Goal: Task Accomplishment & Management: Manage account settings

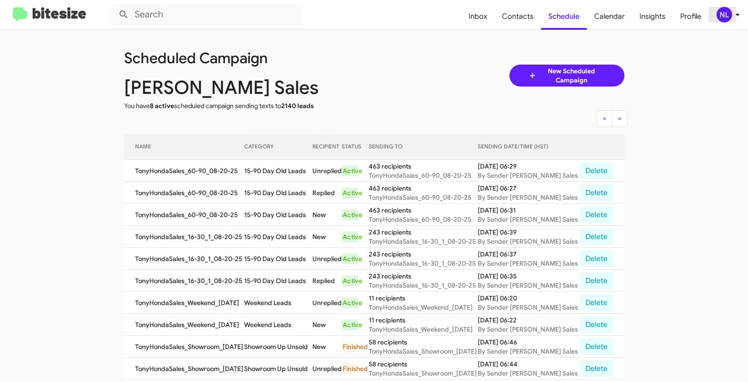
click at [716, 14] on span "NL" at bounding box center [729, 15] width 27 height 16
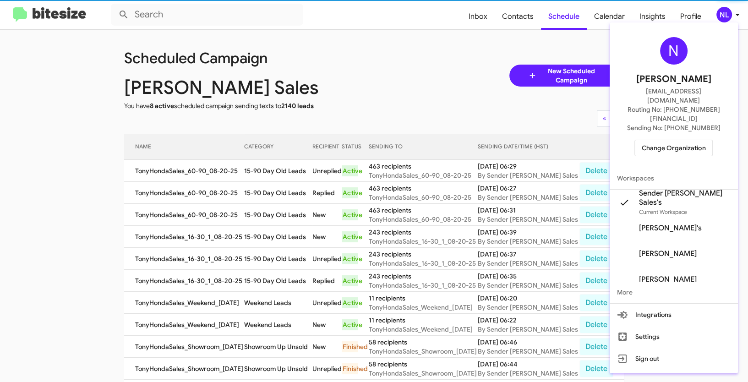
click at [675, 140] on span "Change Organization" at bounding box center [673, 148] width 64 height 16
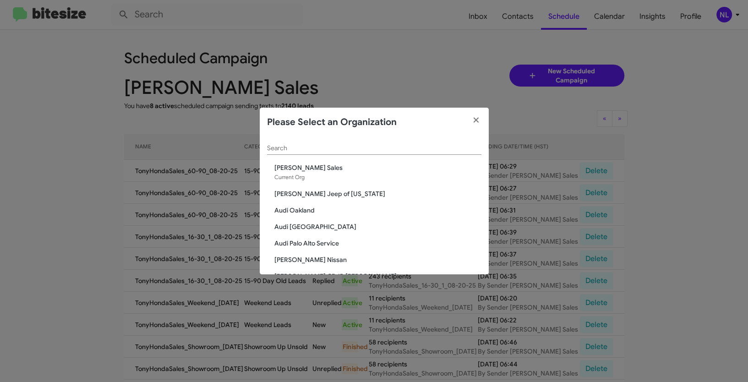
click at [338, 149] on input "Search" at bounding box center [374, 148] width 214 height 7
paste input "Vin Devers Autohaus"
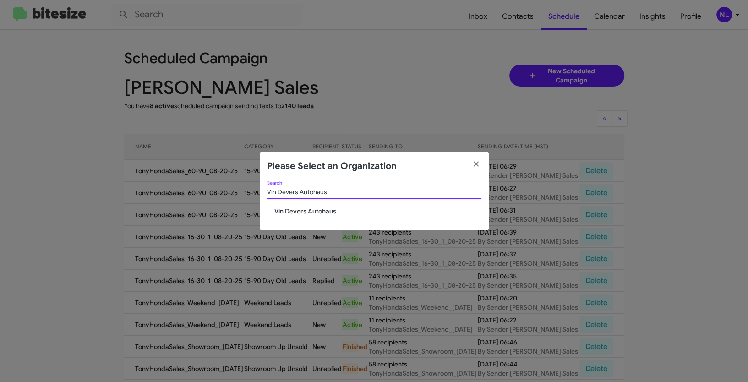
type input "Vin Devers Autohaus"
click at [305, 217] on div "Vin Devers Autohaus Search Vin Devers Autohaus" at bounding box center [374, 206] width 229 height 50
click at [304, 212] on span "Vin Devers Autohaus" at bounding box center [377, 210] width 207 height 9
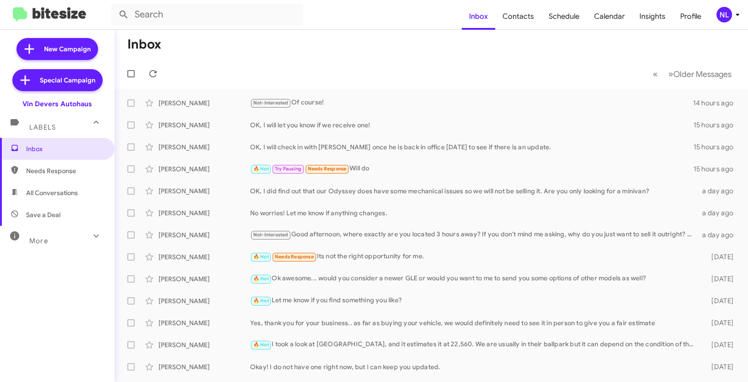
click at [727, 14] on div "NL" at bounding box center [724, 15] width 16 height 16
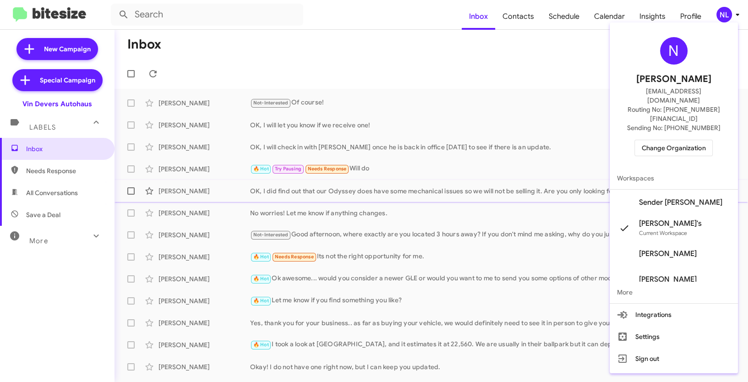
click at [678, 198] on span "Sender Vin Devers's" at bounding box center [680, 202] width 83 height 9
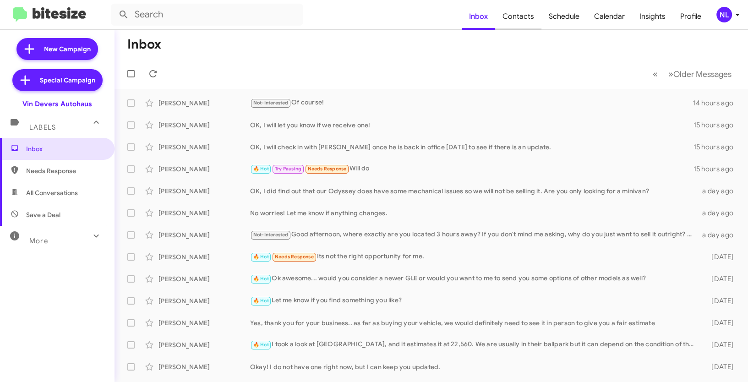
click at [523, 17] on span "Contacts" at bounding box center [518, 16] width 46 height 27
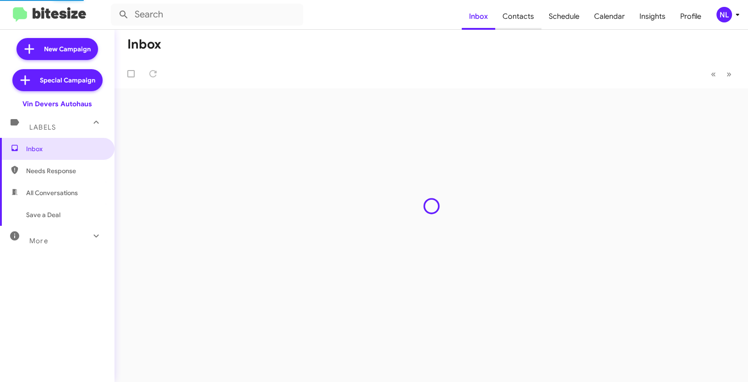
click at [531, 18] on span "Contacts" at bounding box center [518, 16] width 46 height 27
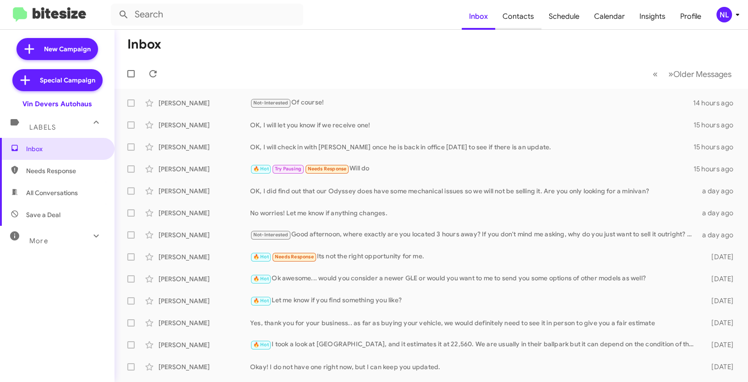
click at [528, 12] on span "Contacts" at bounding box center [518, 16] width 46 height 27
type input "in:groups"
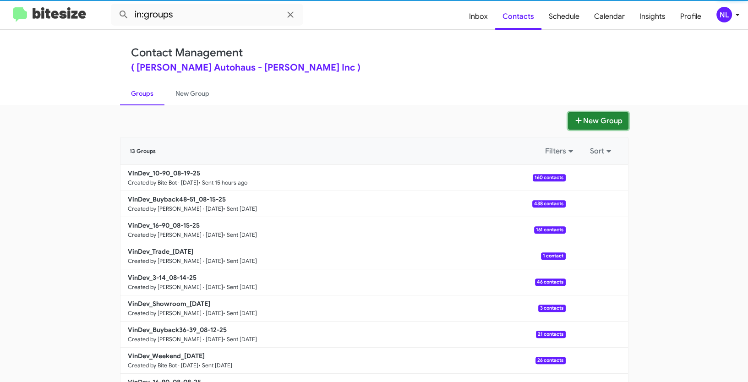
click at [589, 117] on button "New Group" at bounding box center [598, 120] width 60 height 17
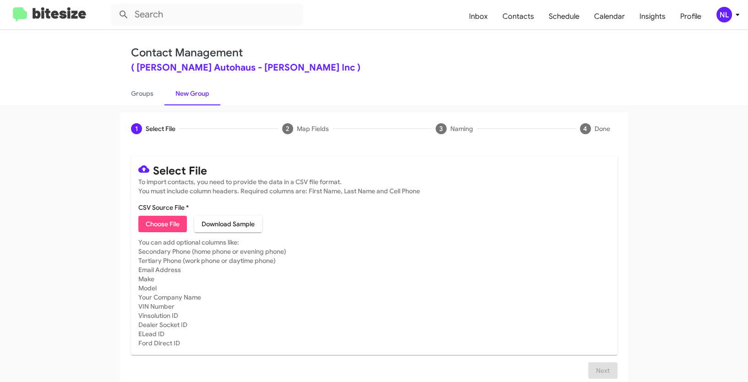
click at [151, 224] on span "Choose File" at bounding box center [163, 224] width 34 height 16
type input "VinDev_Showroom_08-20-25"
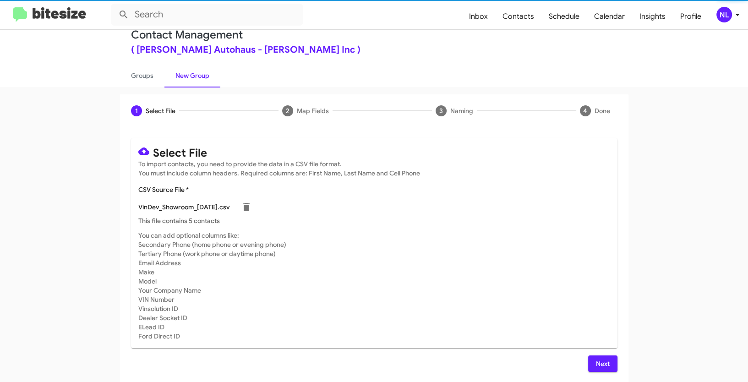
scroll to position [18, 0]
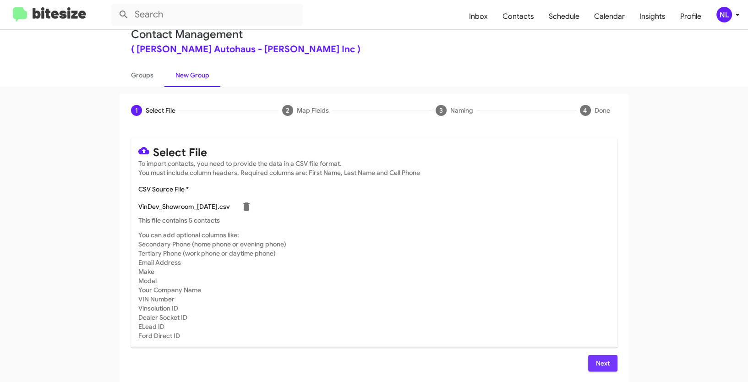
click at [601, 365] on span "Next" at bounding box center [602, 363] width 15 height 16
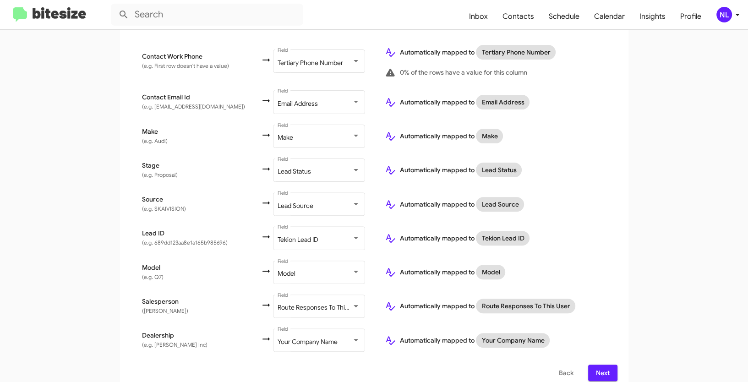
scroll to position [307, 0]
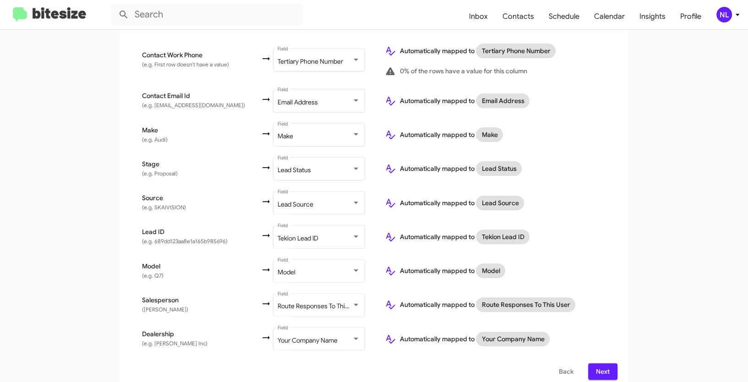
click at [607, 363] on span "Next" at bounding box center [602, 371] width 15 height 16
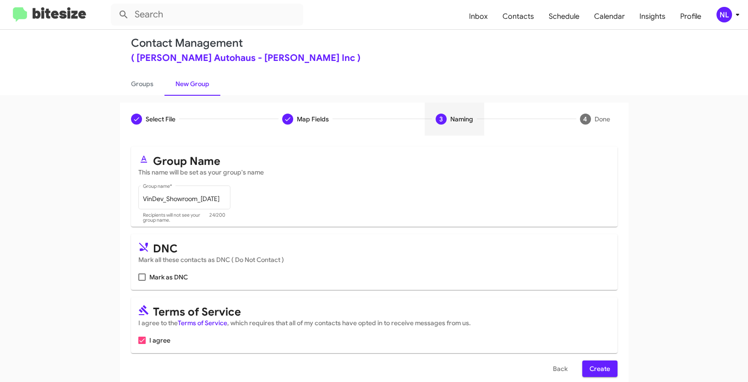
scroll to position [23, 0]
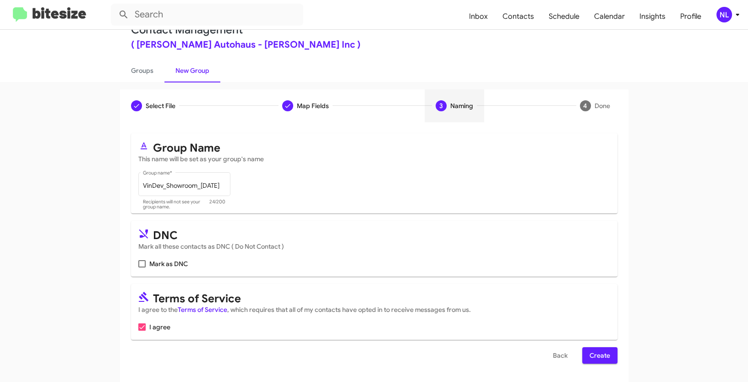
click at [594, 360] on span "Create" at bounding box center [599, 355] width 21 height 16
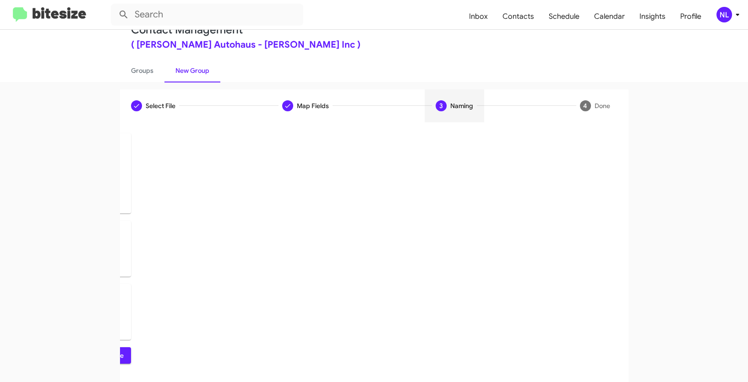
scroll to position [0, 0]
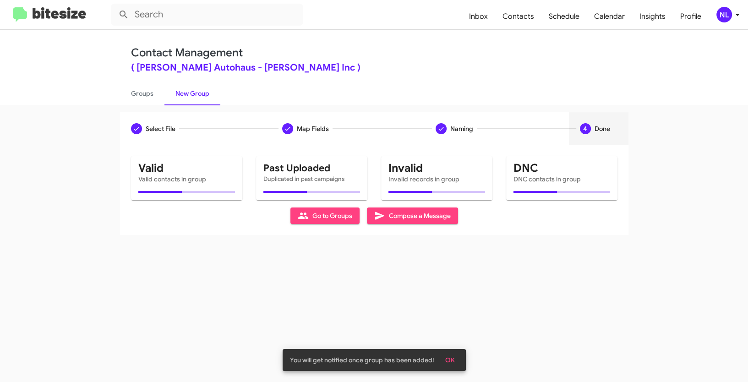
click at [451, 361] on span "OK" at bounding box center [450, 360] width 10 height 16
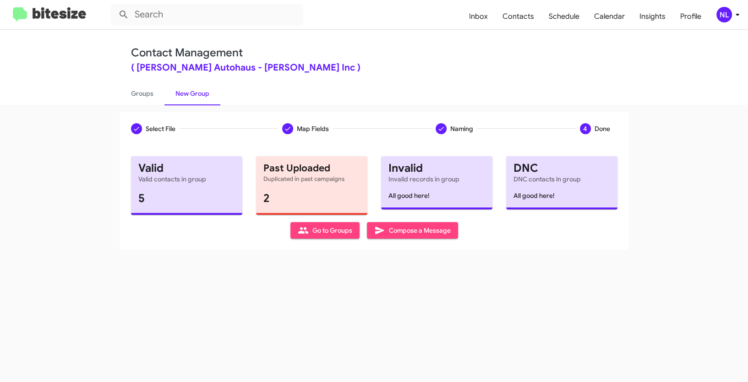
click at [314, 231] on span "Go to Groups" at bounding box center [325, 230] width 54 height 16
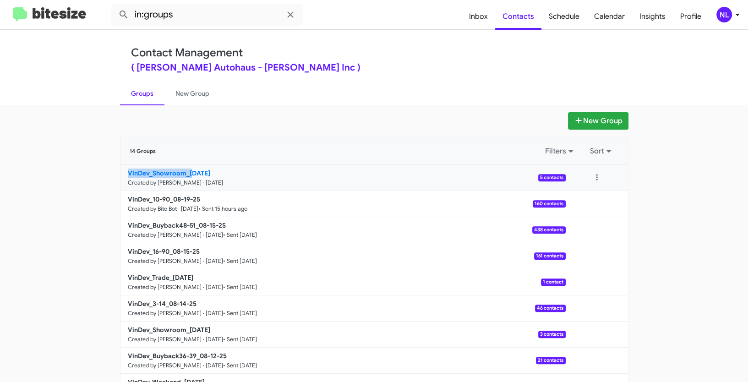
drag, startPoint x: 103, startPoint y: 172, endPoint x: 189, endPoint y: 173, distance: 85.6
click at [189, 173] on app-groups "New Group 14 Groups Filters Sort VinDev_Showroom_08-20-25 Created by Nen Limbau…" at bounding box center [374, 281] width 748 height 338
copy b "VinDev_Showroom_0"
click at [195, 11] on input "in:groups" at bounding box center [207, 15] width 192 height 22
paste input "VinDev_Showroom_0"
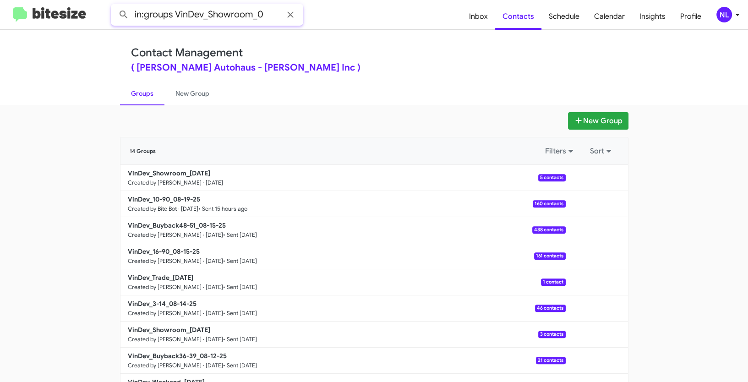
type input "in:groups VinDev_Showroom_0"
click at [114, 5] on button at bounding box center [123, 14] width 18 height 18
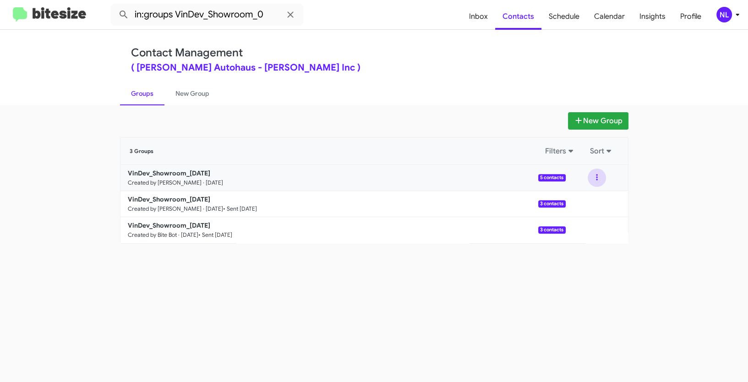
click at [596, 176] on button at bounding box center [596, 177] width 18 height 18
click at [582, 203] on button "View contacts" at bounding box center [568, 202] width 73 height 22
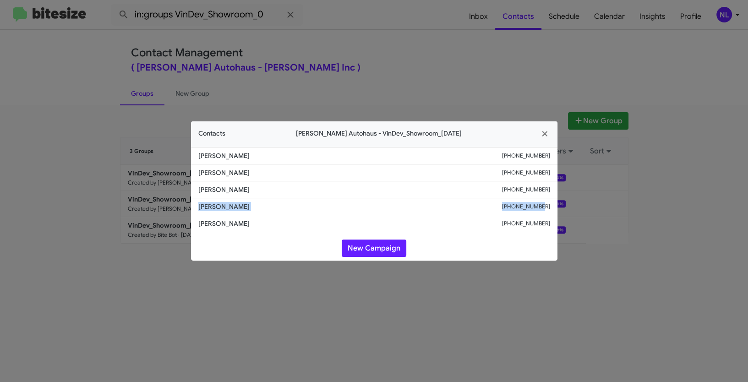
drag, startPoint x: 196, startPoint y: 206, endPoint x: 559, endPoint y: 204, distance: 362.2
click at [559, 204] on modal-container "Contacts Vin Devers Autohaus - VinDev_Showroom_08-20-25 Floyd Walden +156746317…" at bounding box center [374, 191] width 748 height 382
copy div "Jeff Szkutnik +14194100057"
click at [366, 241] on button "New Campaign" at bounding box center [374, 247] width 65 height 17
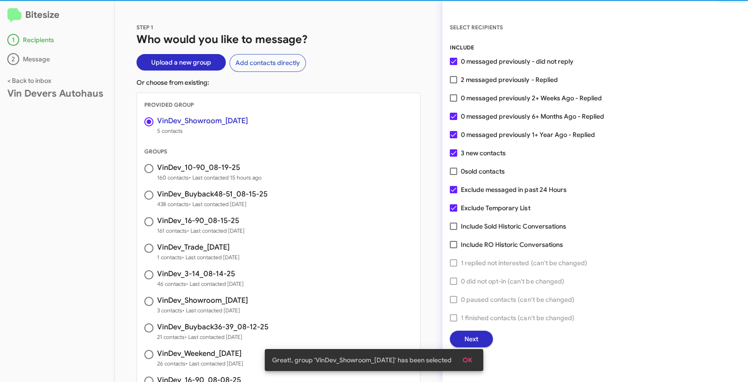
click at [464, 355] on button "OK" at bounding box center [467, 360] width 24 height 16
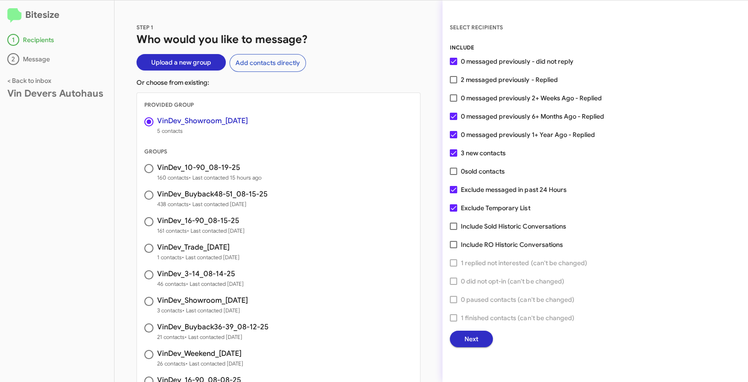
click at [454, 82] on span at bounding box center [453, 79] width 7 height 7
click at [453, 83] on input "2 messaged previously - Replied" at bounding box center [453, 83] width 0 height 0
checkbox input "true"
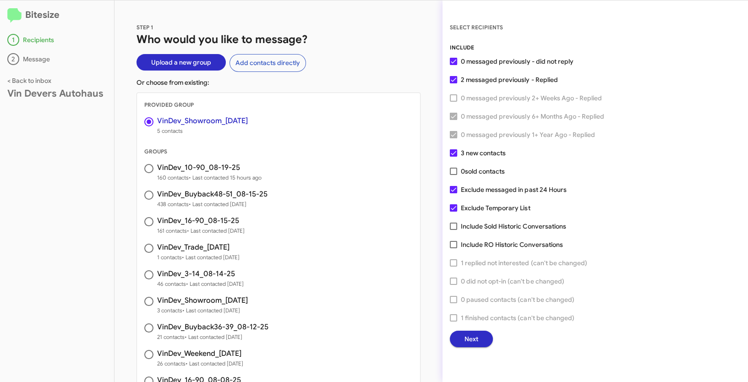
click at [479, 337] on button "Next" at bounding box center [471, 339] width 43 height 16
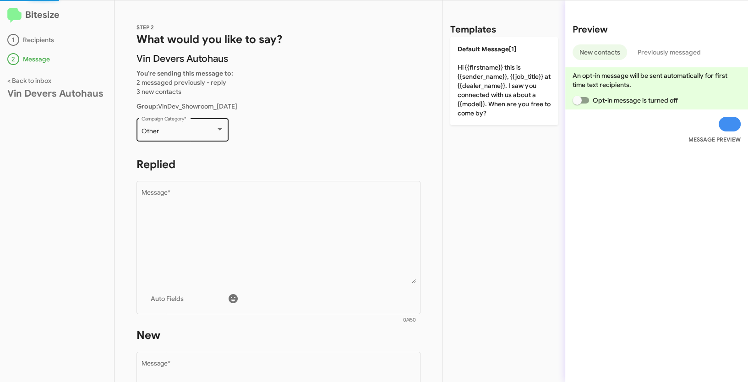
click at [201, 136] on div "Other Campaign Category *" at bounding box center [182, 128] width 82 height 25
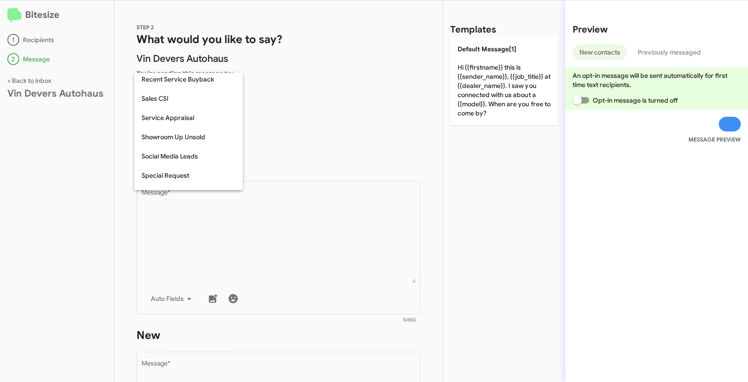
scroll to position [278, 0]
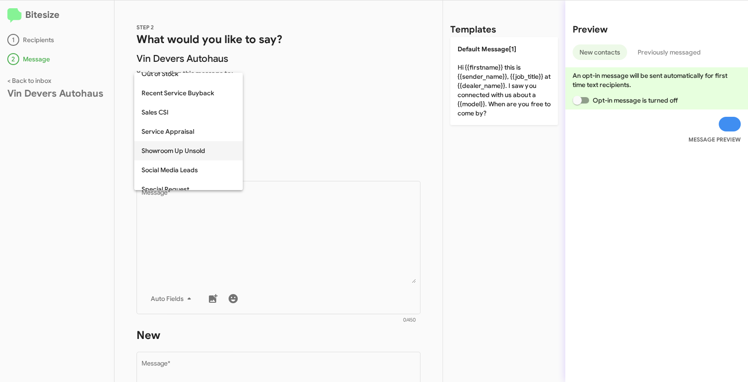
click at [175, 149] on span "Showroom Up Unsold" at bounding box center [188, 150] width 94 height 19
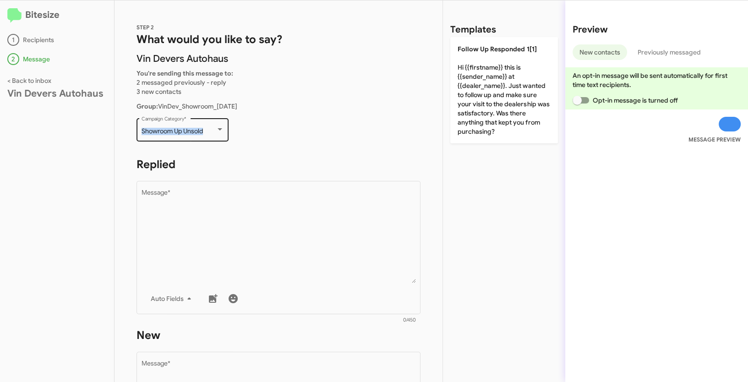
drag, startPoint x: 162, startPoint y: 132, endPoint x: 213, endPoint y: 134, distance: 51.3
click at [213, 134] on div "Showroom Up Unsold Campaign Category *" at bounding box center [182, 128] width 92 height 25
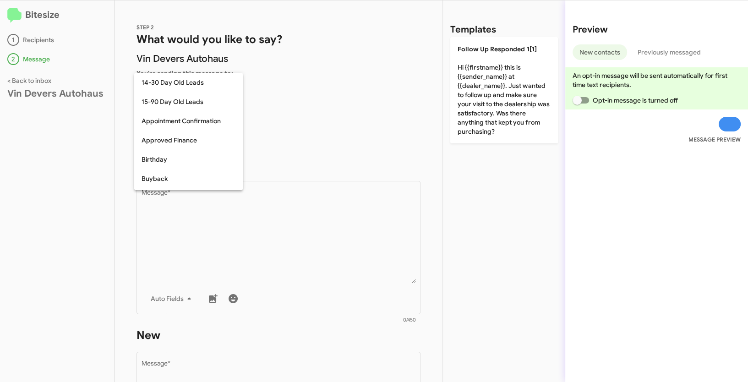
scroll to position [297, 0]
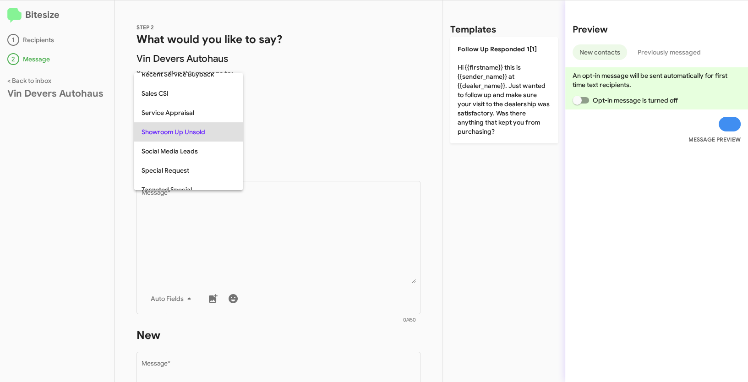
copy span "Showroom Up Unsold"
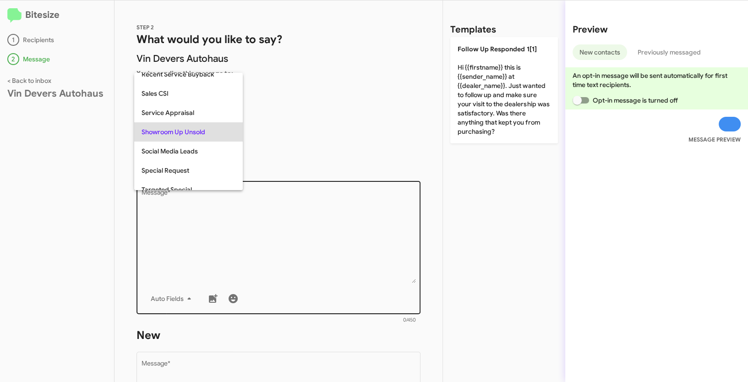
click at [244, 229] on div at bounding box center [374, 191] width 748 height 382
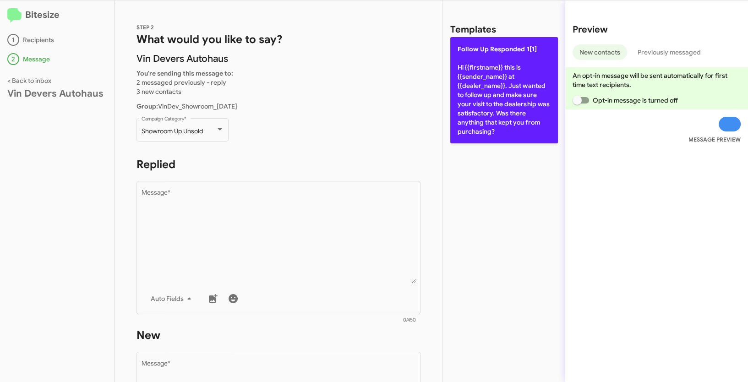
click at [496, 86] on p "Follow Up Responded 1[1] Hi {{firstname}} this is {{sender_name}} at {{dealer_n…" at bounding box center [504, 90] width 108 height 106
type textarea "Hi {{firstname}} this is {{sender_name}} at {{dealer_name}}. Just wanted to fol…"
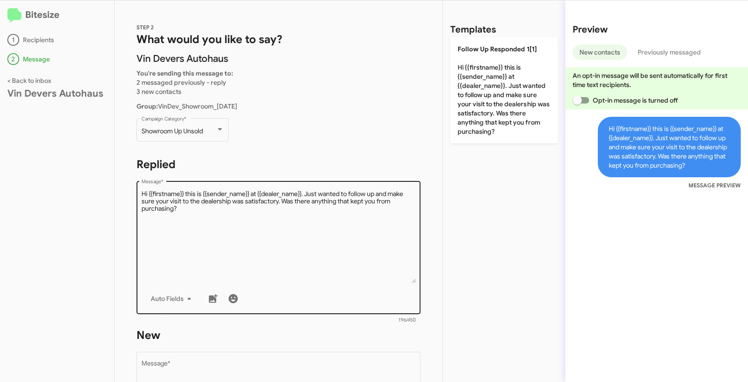
scroll to position [156, 0]
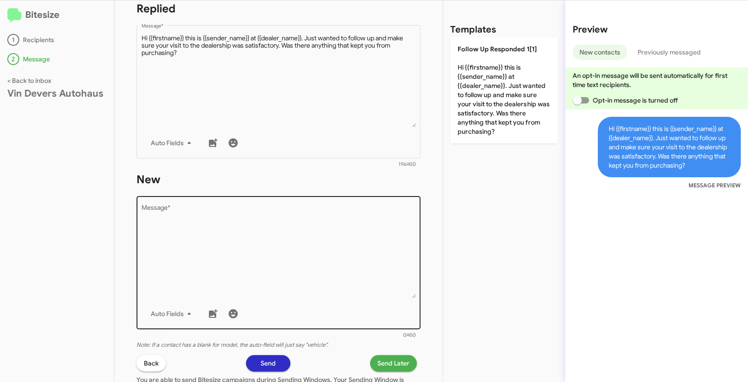
click at [297, 241] on textarea "Message *" at bounding box center [278, 251] width 274 height 93
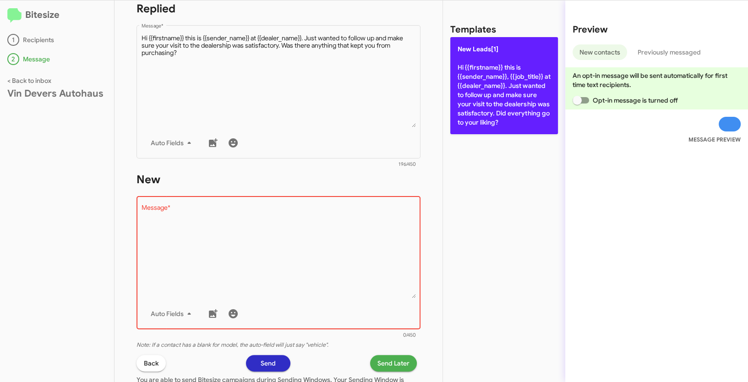
click at [491, 76] on p "New Leads[1] Hi {{firstname}} this is {{sender_name}}, {{job_title}} at {{deale…" at bounding box center [504, 85] width 108 height 97
type textarea "Hi {{firstname}} this is {{sender_name}}, {{job_title}} at {{dealer_name}}. Jus…"
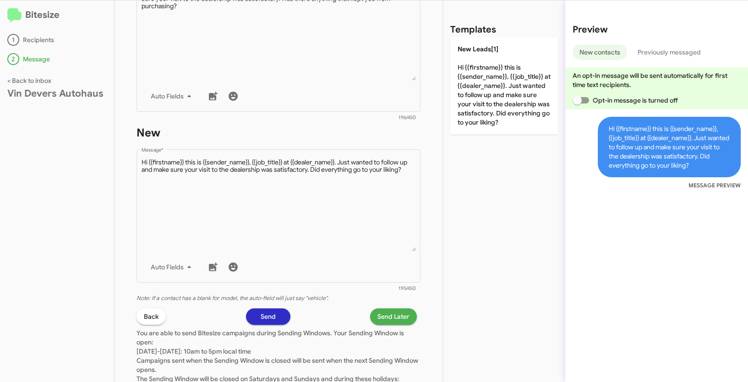
scroll to position [258, 0]
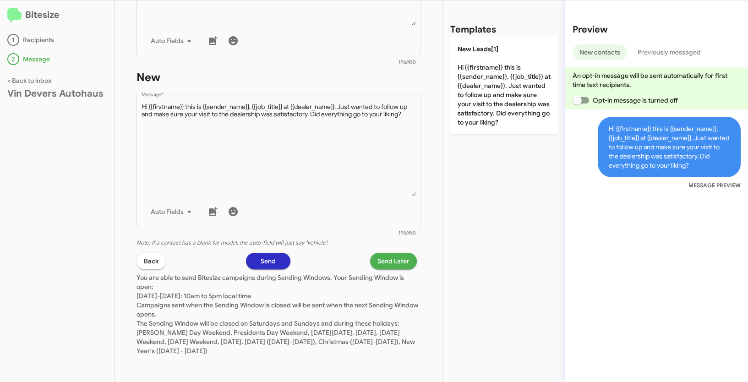
click at [385, 258] on span "Send Later" at bounding box center [393, 261] width 32 height 16
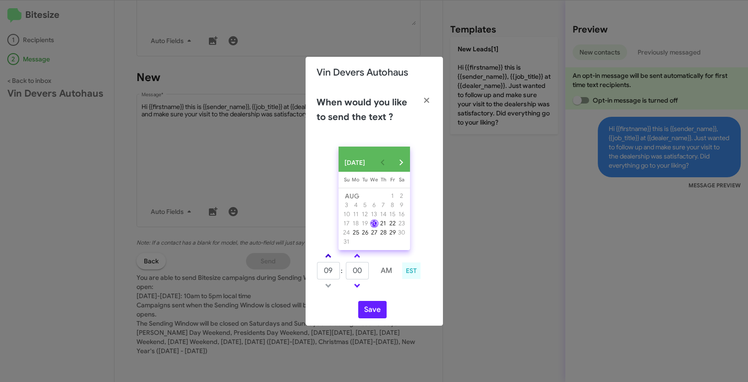
click at [329, 258] on link at bounding box center [328, 255] width 16 height 11
type input "10"
drag, startPoint x: 364, startPoint y: 277, endPoint x: 338, endPoint y: 273, distance: 25.9
click at [338, 273] on tr "10 : 00 AM" at bounding box center [357, 270] width 82 height 18
type input "21"
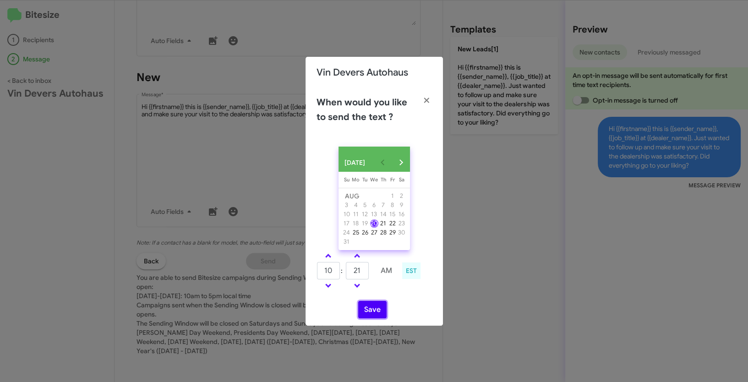
click at [371, 307] on button "Save" at bounding box center [372, 309] width 28 height 17
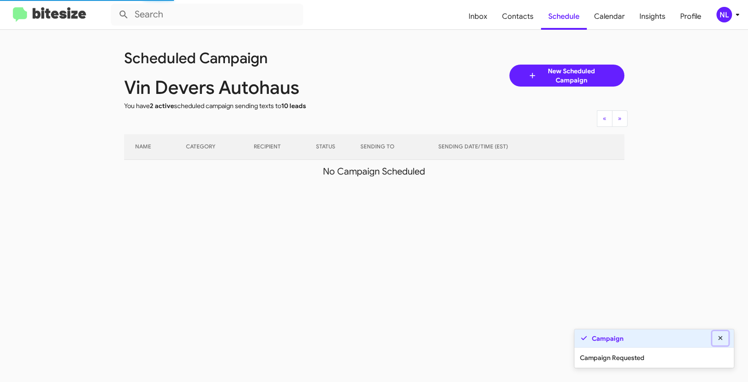
click at [721, 337] on icon at bounding box center [720, 338] width 4 height 4
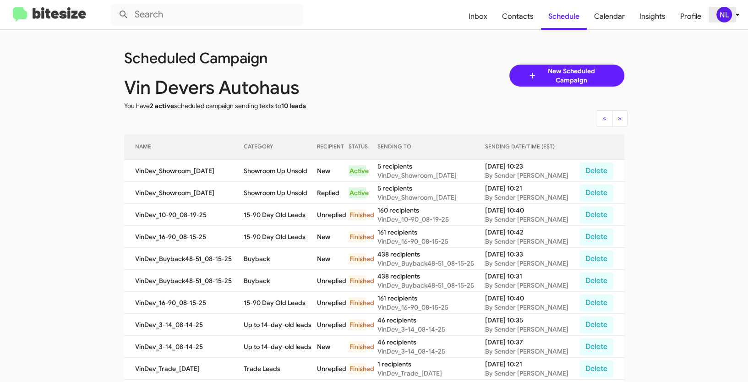
click at [725, 14] on div "NL" at bounding box center [724, 15] width 16 height 16
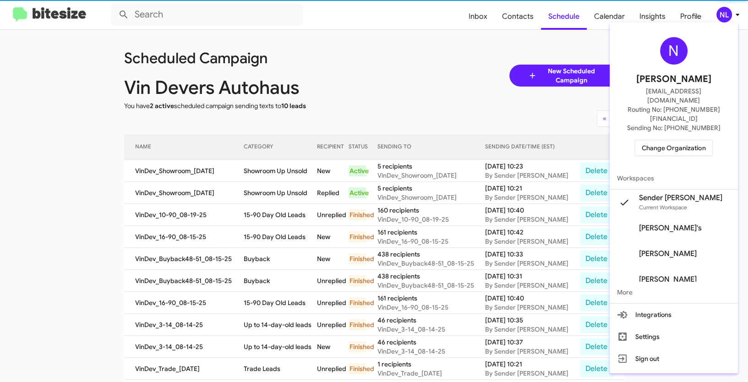
click at [679, 140] on span "Change Organization" at bounding box center [673, 148] width 64 height 16
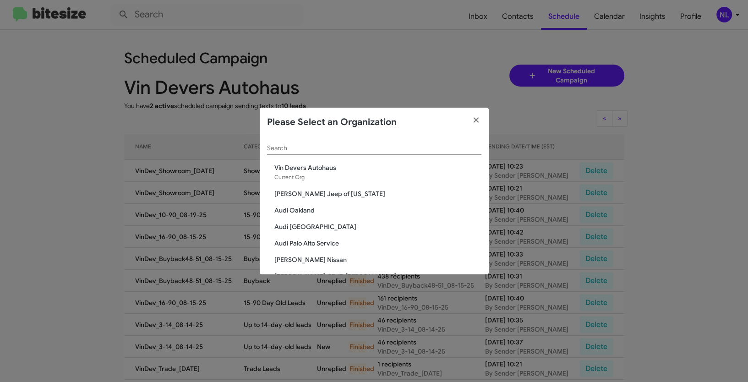
click at [279, 151] on input "Search" at bounding box center [374, 148] width 214 height 7
paste input "Mercedes Benz of Marin"
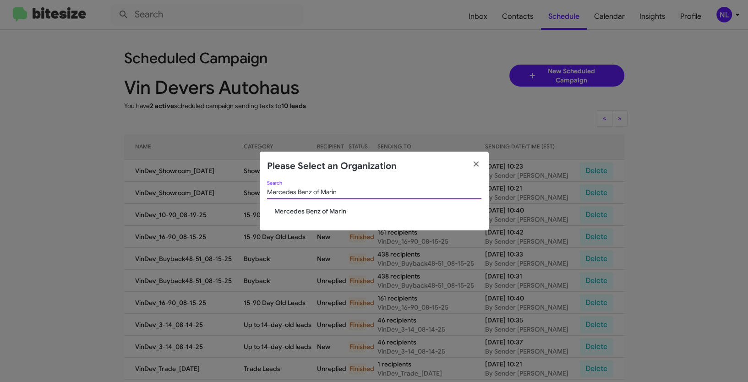
type input "Mercedes Benz of Marin"
click at [305, 212] on span "Mercedes Benz of Marin" at bounding box center [377, 210] width 207 height 9
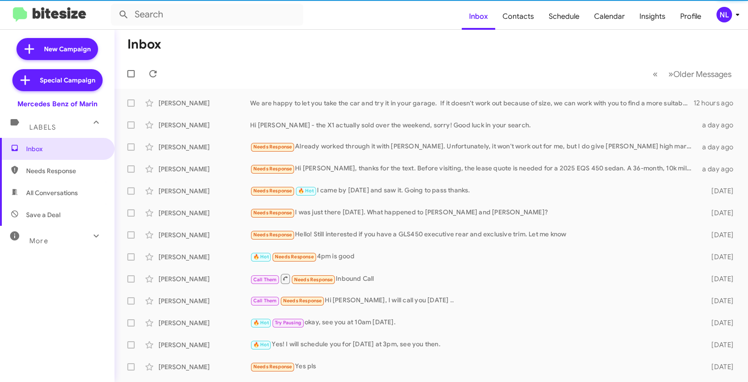
click at [727, 12] on div "NL" at bounding box center [724, 15] width 16 height 16
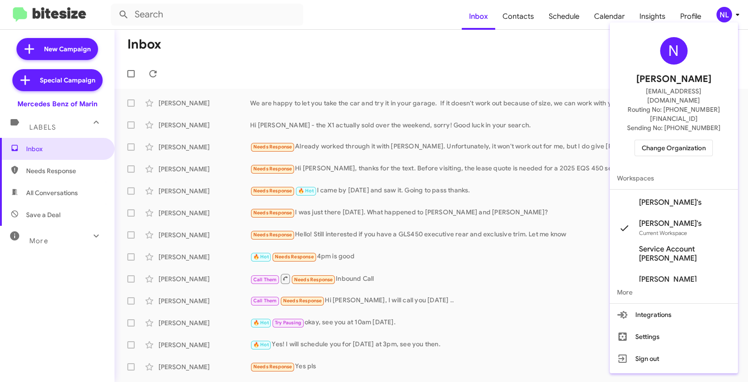
click at [675, 198] on span "[PERSON_NAME]'s" at bounding box center [670, 202] width 63 height 9
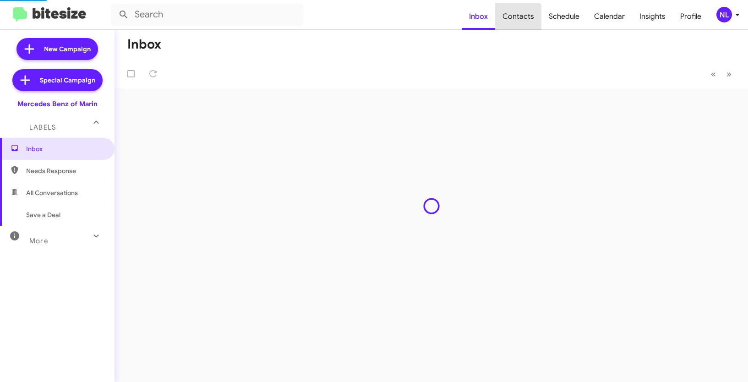
click at [520, 17] on span "Contacts" at bounding box center [518, 16] width 46 height 27
type input "in:groups"
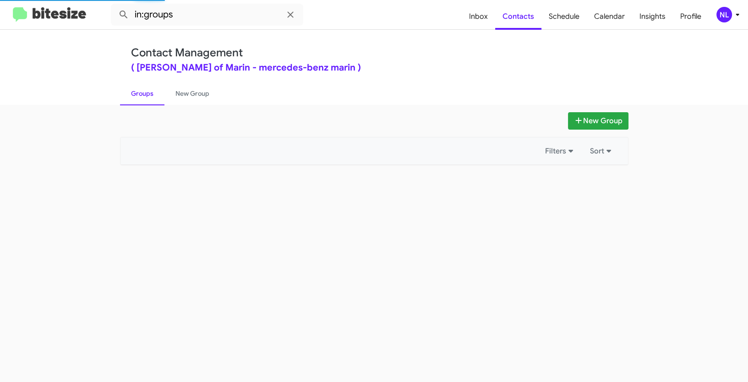
click at [520, 17] on span "Contacts" at bounding box center [518, 16] width 46 height 27
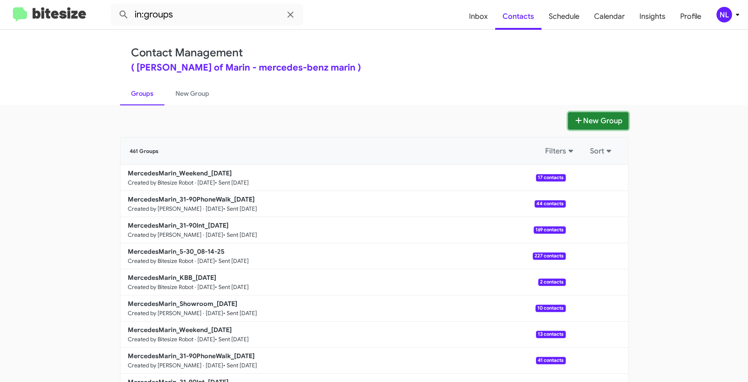
click at [592, 123] on button "New Group" at bounding box center [598, 120] width 60 height 17
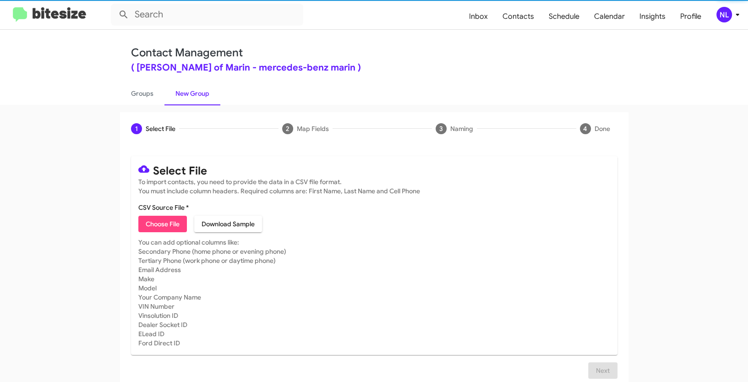
click at [153, 222] on span "Choose File" at bounding box center [163, 224] width 34 height 16
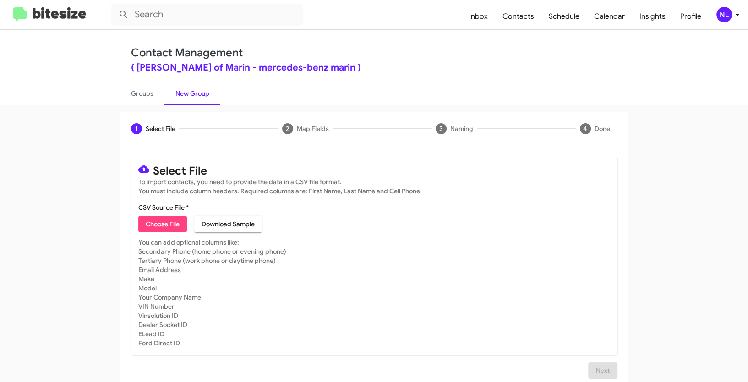
type input "MercedesMarin_Showroom_[DATE]"
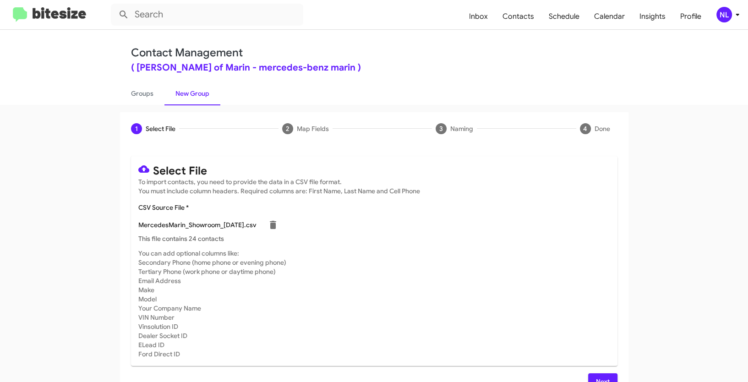
click at [601, 376] on span "Next" at bounding box center [602, 381] width 15 height 16
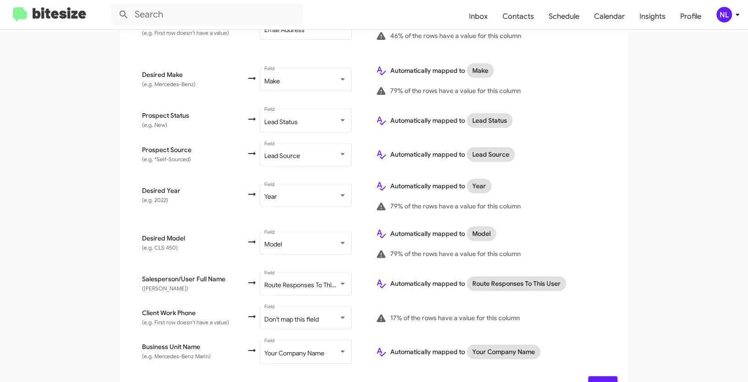
scroll to position [403, 0]
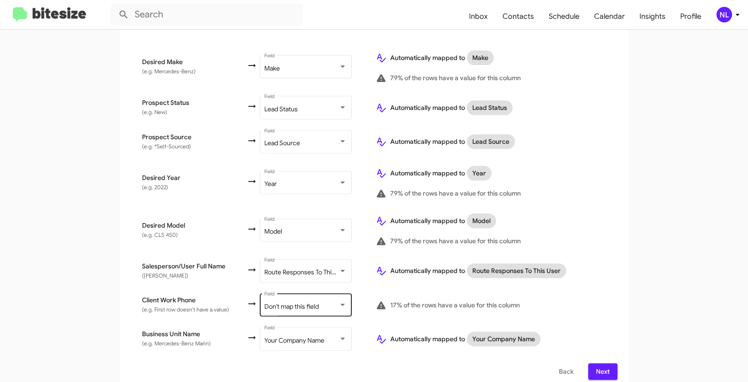
click at [297, 302] on span "Don't map this field" at bounding box center [291, 306] width 54 height 8
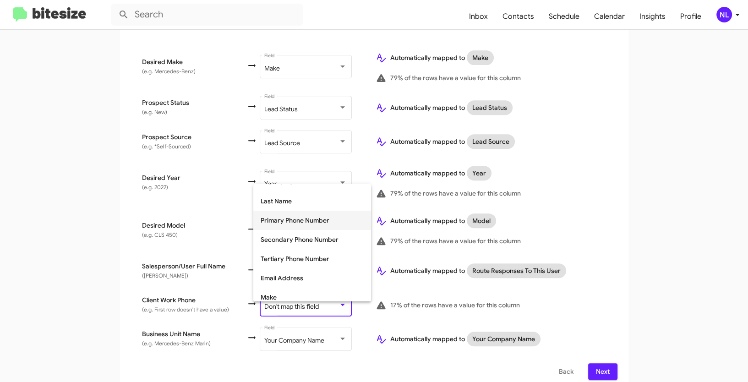
scroll to position [64, 0]
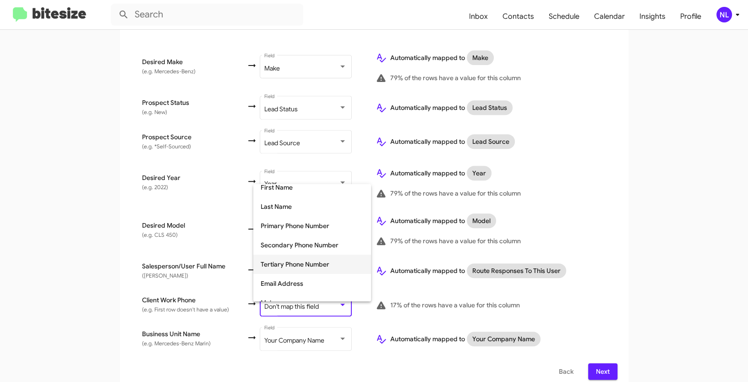
click at [289, 263] on span "Tertiary Phone Number" at bounding box center [312, 264] width 103 height 19
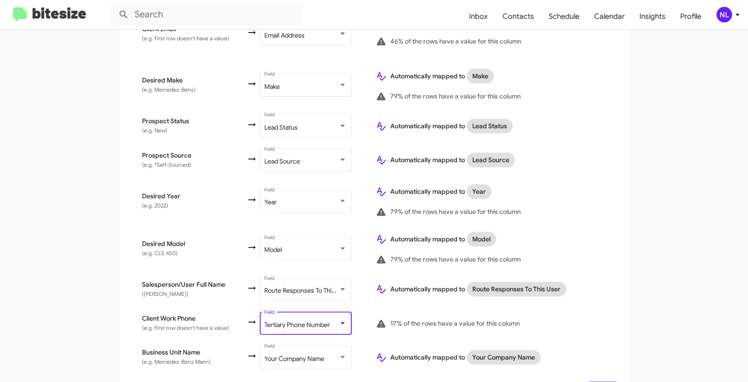
scroll to position [403, 0]
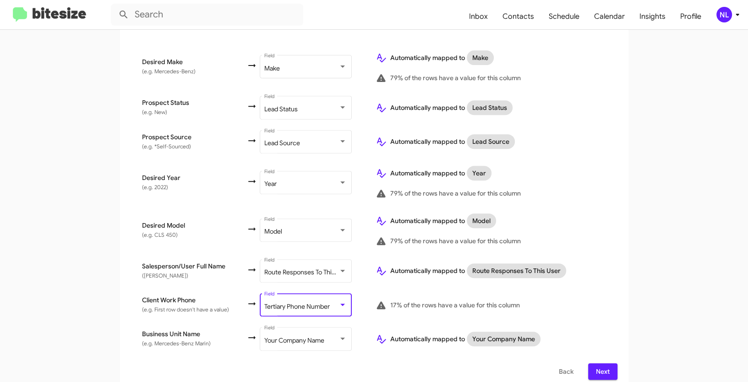
click at [589, 366] on button "Next" at bounding box center [602, 371] width 29 height 16
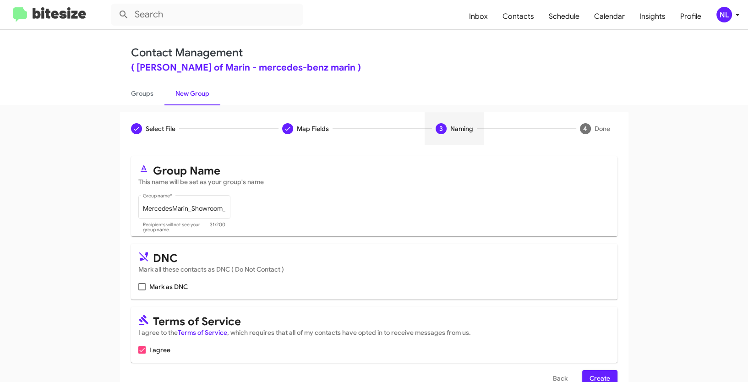
scroll to position [23, 0]
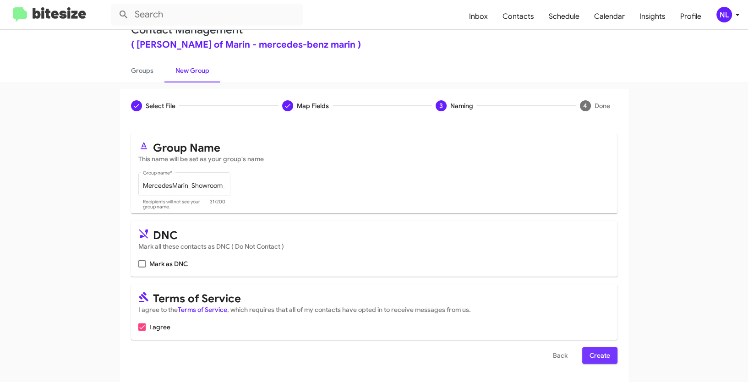
click at [595, 357] on span "Create" at bounding box center [599, 355] width 21 height 16
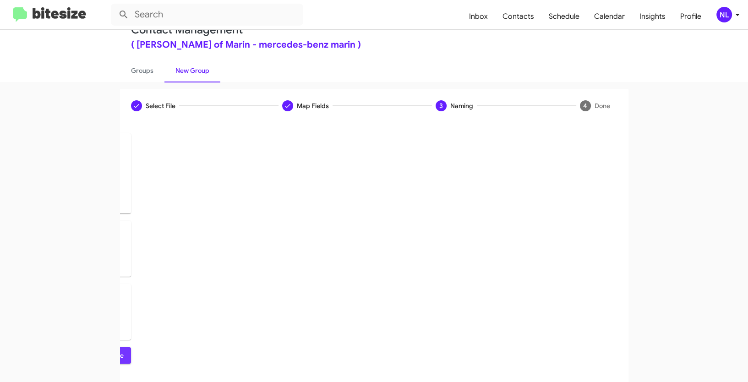
scroll to position [0, 0]
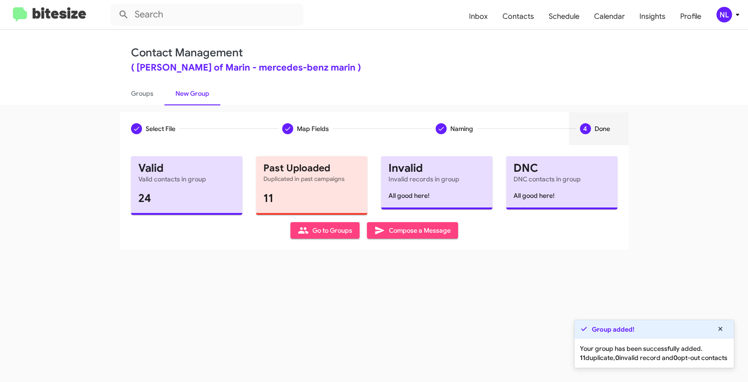
click at [331, 231] on span "Go to Groups" at bounding box center [325, 230] width 54 height 16
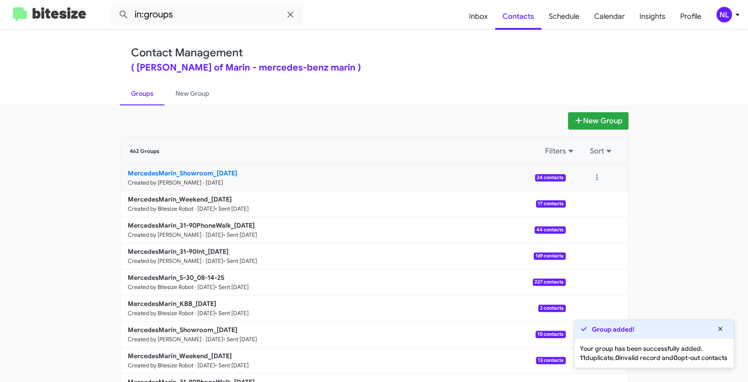
drag, startPoint x: 92, startPoint y: 170, endPoint x: 211, endPoint y: 172, distance: 118.6
click at [211, 172] on app-groups "New Group 462 Groups Filters Sort MercedesMarin_Showroom_[DATE] Created by [PER…" at bounding box center [374, 281] width 748 height 338
copy div "Filters Sort MercedesMarin_Showroom_"
click at [194, 16] on input "in:groups" at bounding box center [207, 15] width 192 height 22
paste input "MercedesMarin_Showroom_"
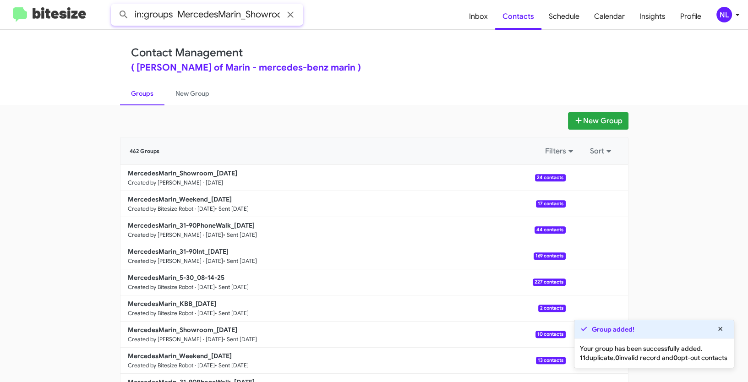
scroll to position [0, 16]
type input "in:groups MercedesMarin_Showroom_"
click at [114, 5] on button at bounding box center [123, 14] width 18 height 18
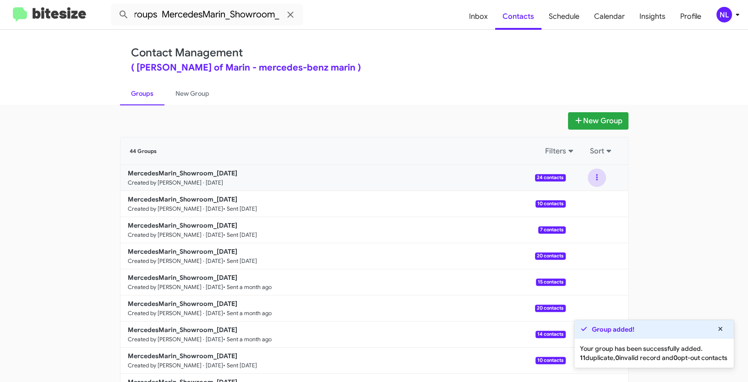
click at [592, 177] on button at bounding box center [596, 177] width 18 height 18
click at [577, 205] on button "View contacts" at bounding box center [568, 202] width 73 height 22
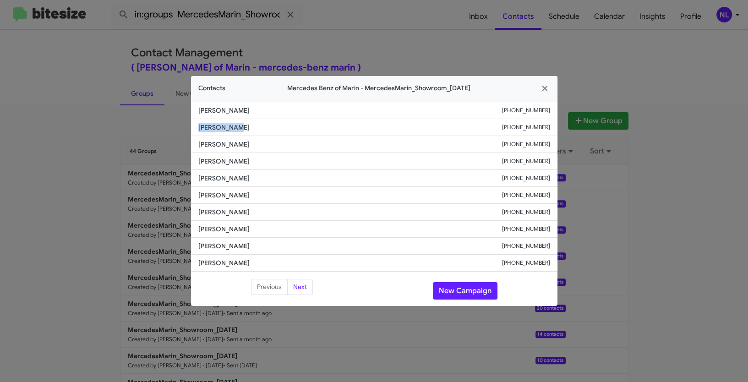
drag, startPoint x: 197, startPoint y: 129, endPoint x: 265, endPoint y: 128, distance: 67.3
click at [265, 128] on li "[PERSON_NAME] [PHONE_NUMBER]" at bounding box center [374, 127] width 366 height 17
copy span "[PERSON_NAME]"
click at [459, 291] on button "New Campaign" at bounding box center [465, 290] width 65 height 17
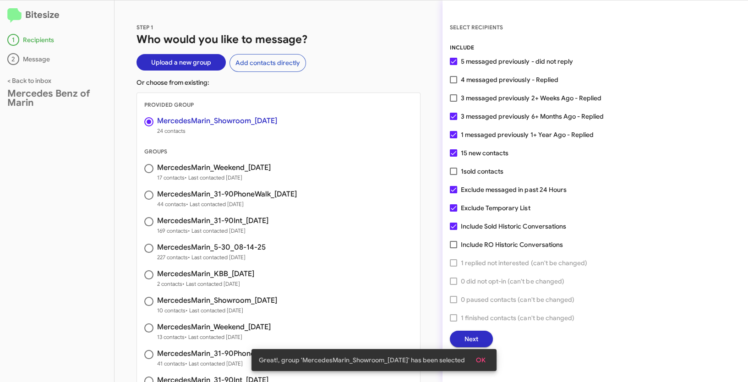
click at [485, 352] on span "OK" at bounding box center [481, 360] width 10 height 16
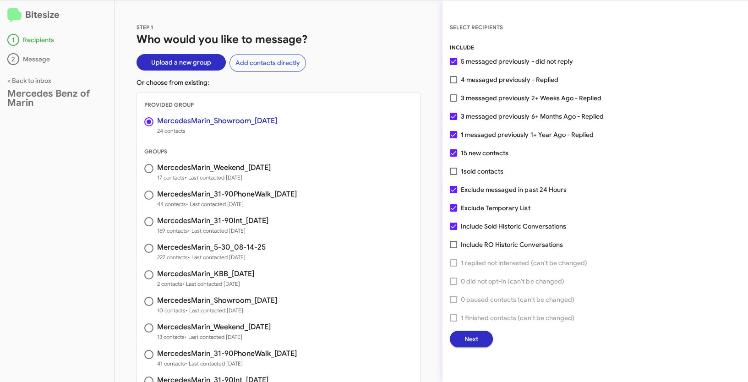
click at [452, 81] on span at bounding box center [453, 79] width 7 height 7
click at [453, 83] on input "4 messaged previously - Replied" at bounding box center [453, 83] width 0 height 0
checkbox input "true"
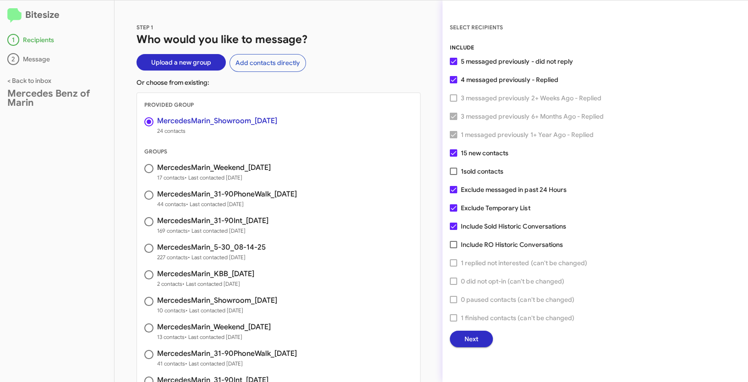
click at [483, 338] on button "Next" at bounding box center [471, 339] width 43 height 16
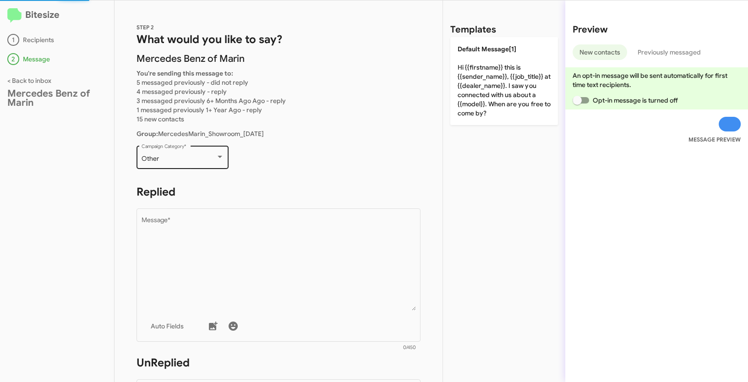
click at [202, 161] on div "Other" at bounding box center [178, 158] width 74 height 7
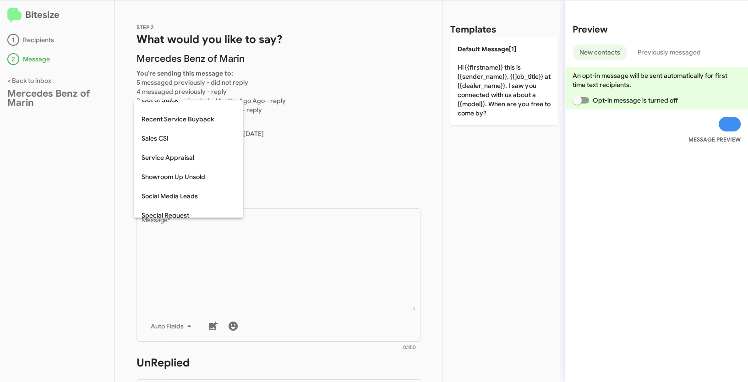
scroll to position [290, 0]
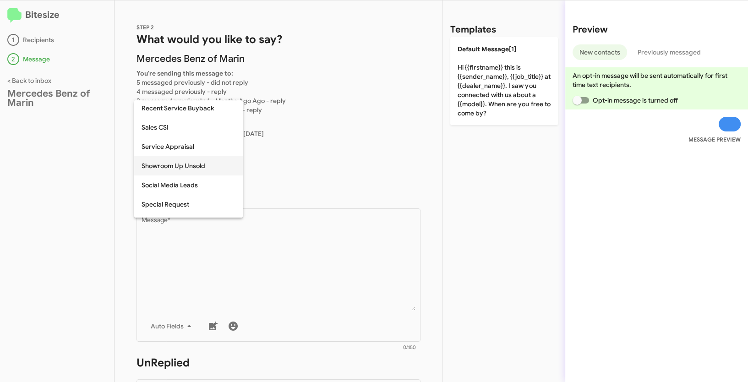
click at [193, 164] on span "Showroom Up Unsold" at bounding box center [188, 165] width 94 height 19
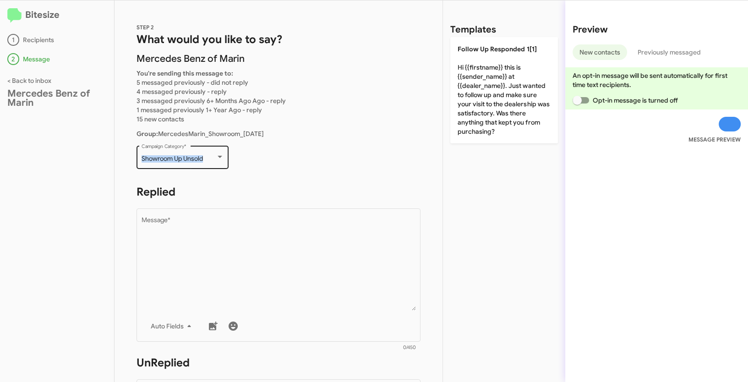
drag, startPoint x: 139, startPoint y: 158, endPoint x: 216, endPoint y: 162, distance: 77.0
click at [216, 162] on div "Showroom Up Unsold Campaign Category *" at bounding box center [182, 156] width 92 height 25
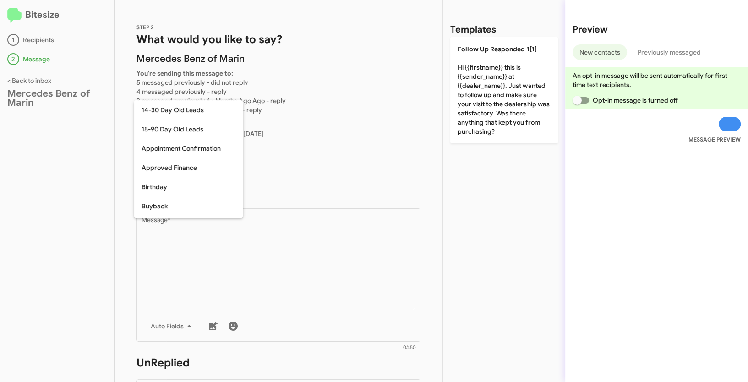
scroll to position [297, 0]
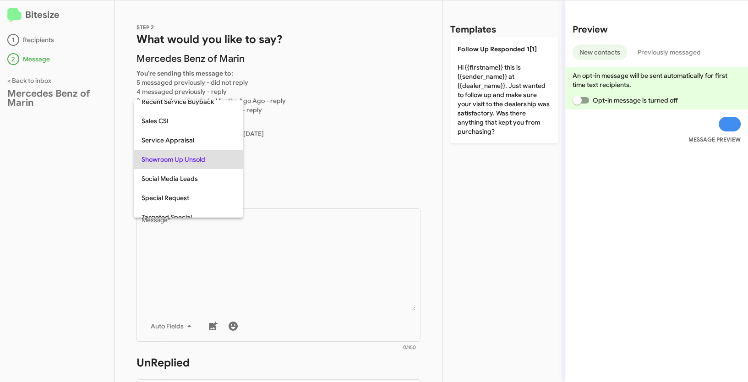
copy span "Showroom Up Unsold"
click at [335, 253] on div at bounding box center [374, 191] width 748 height 382
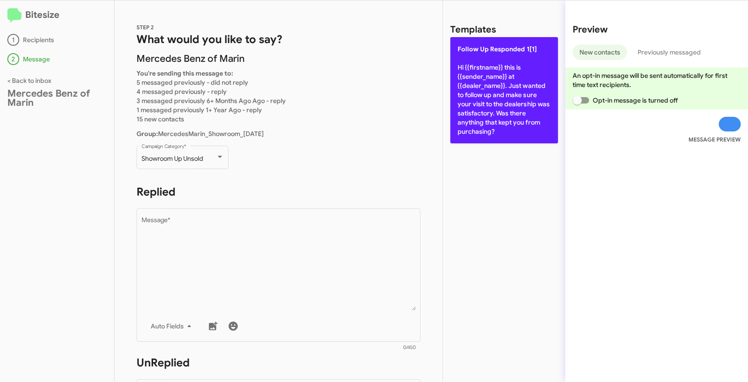
click at [474, 90] on p "Follow Up Responded 1[1] Hi {{firstname}} this is {{sender_name}} at {{dealer_n…" at bounding box center [504, 90] width 108 height 106
type textarea "Hi {{firstname}} this is {{sender_name}} at {{dealer_name}}. Just wanted to fol…"
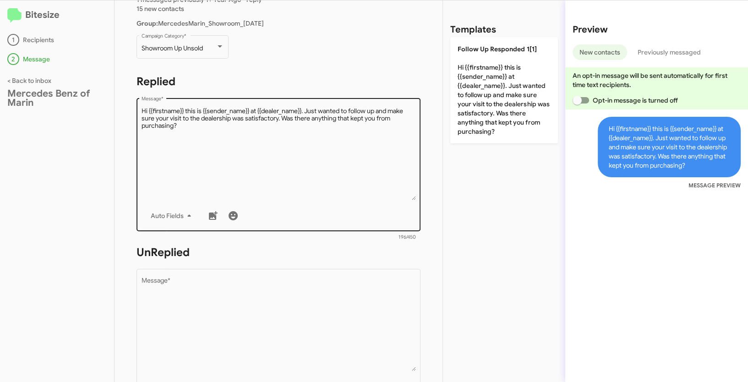
scroll to position [168, 0]
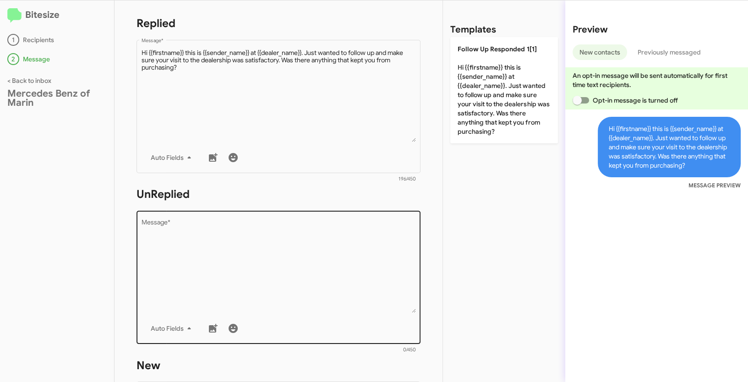
click at [320, 257] on textarea "Message *" at bounding box center [278, 265] width 274 height 93
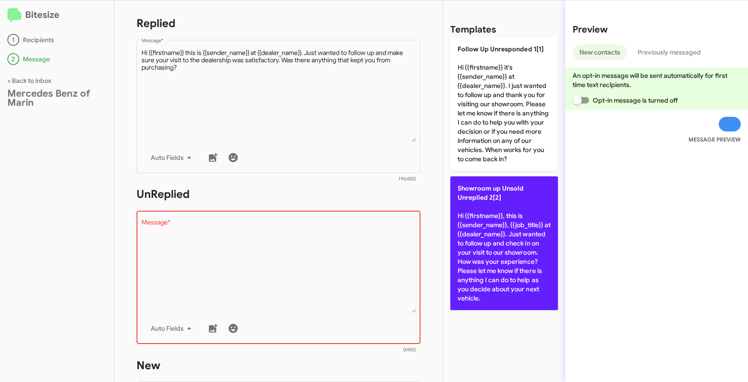
click at [505, 239] on p "Showroom up Unsold Unreplied 2[2] Hi {{firstname}}, this is {{sender_name}}, {{…" at bounding box center [504, 243] width 108 height 134
type textarea "Hi {{firstname}}, this is {{sender_name}}, {{job_title}} at {{dealer_name}}. Ju…"
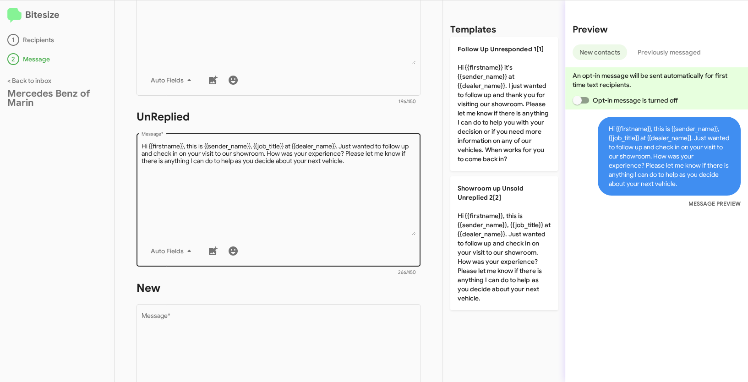
scroll to position [313, 0]
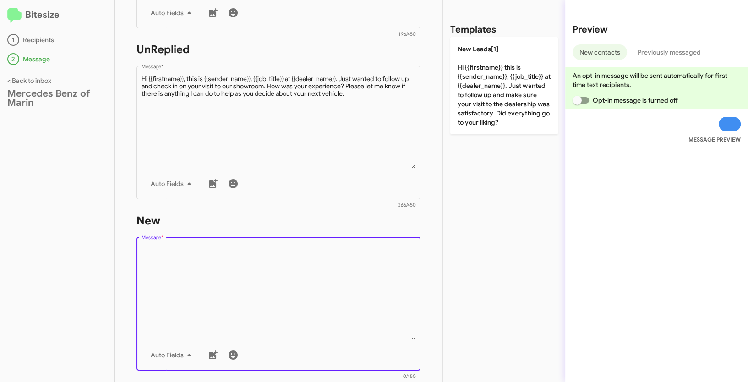
click at [304, 264] on textarea "Message *" at bounding box center [278, 292] width 274 height 93
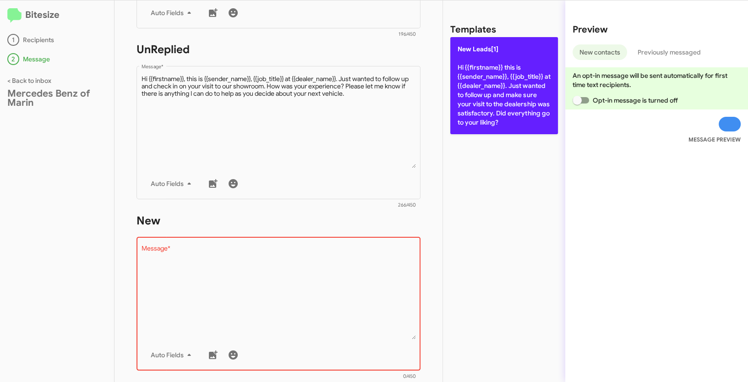
click at [483, 70] on p "New Leads[1] Hi {{firstname}} this is {{sender_name}}, {{job_title}} at {{deale…" at bounding box center [504, 85] width 108 height 97
type textarea "Hi {{firstname}} this is {{sender_name}}, {{job_title}} at {{dealer_name}}. Jus…"
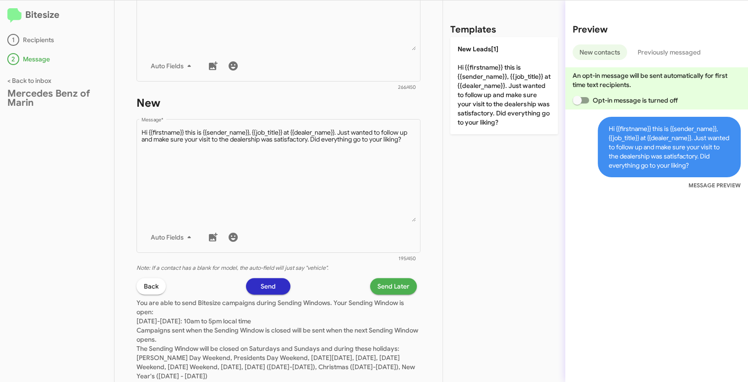
scroll to position [456, 0]
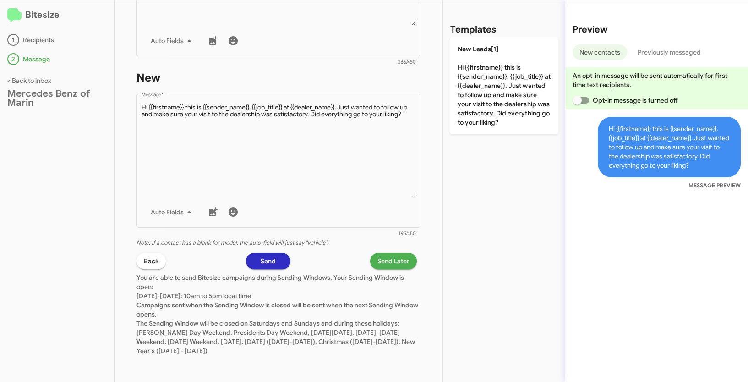
click at [396, 253] on span "Send Later" at bounding box center [393, 261] width 32 height 16
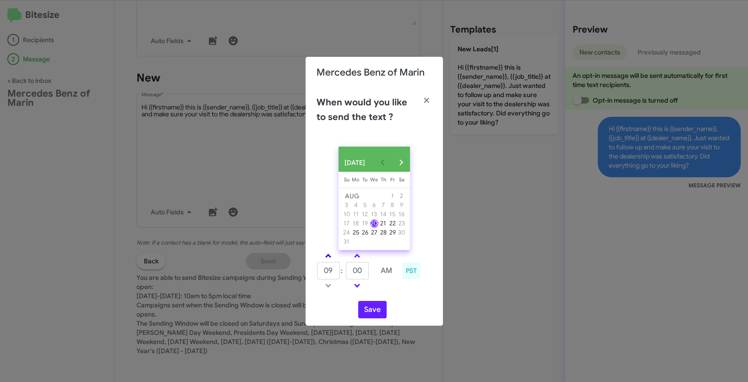
click at [328, 257] on link at bounding box center [328, 255] width 16 height 11
type input "10"
drag, startPoint x: 364, startPoint y: 273, endPoint x: 339, endPoint y: 269, distance: 25.6
click at [339, 269] on tr "10 : 00 AM" at bounding box center [357, 270] width 82 height 18
type input "35"
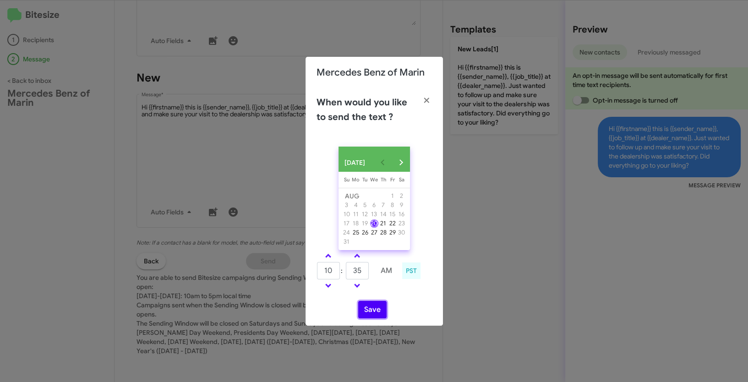
click at [371, 309] on button "Save" at bounding box center [372, 309] width 28 height 17
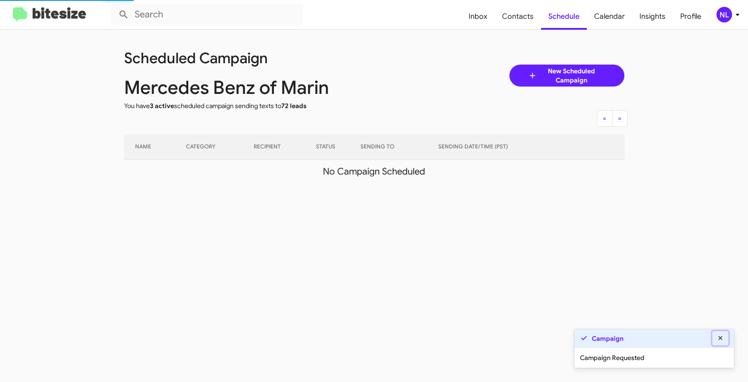
click at [717, 341] on icon at bounding box center [720, 338] width 8 height 6
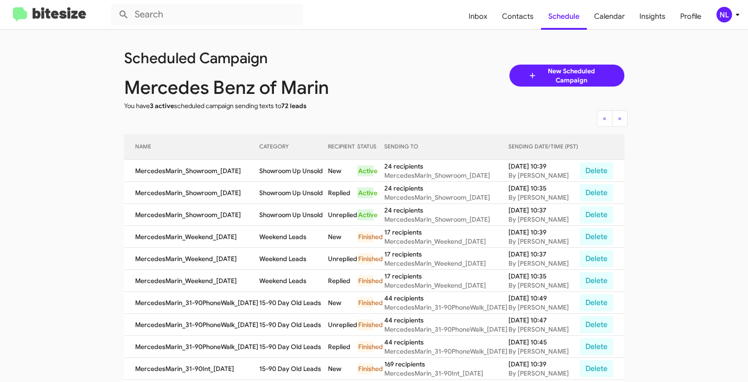
click at [721, 15] on div "NL" at bounding box center [724, 15] width 16 height 16
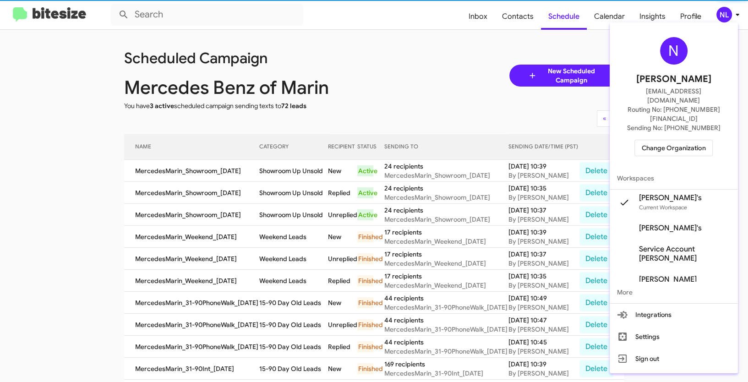
click at [677, 140] on span "Change Organization" at bounding box center [673, 148] width 64 height 16
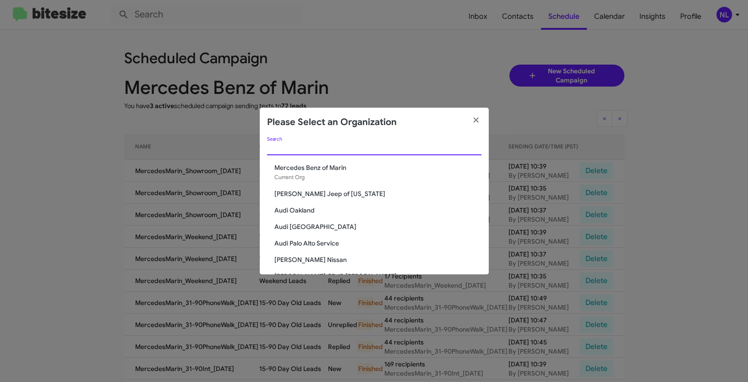
click at [348, 151] on input "Search" at bounding box center [374, 148] width 214 height 7
paste input "Tri-State Ford"
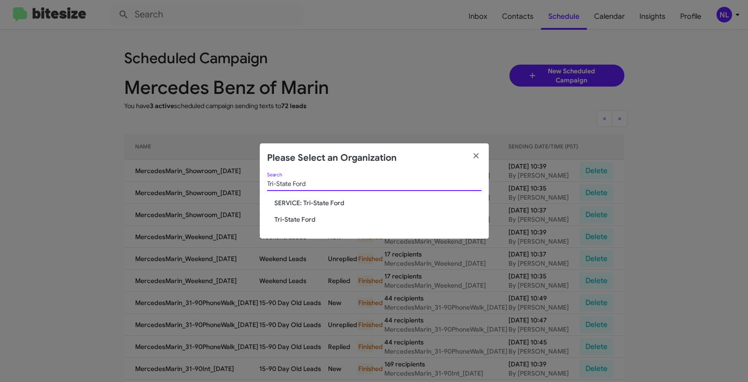
type input "Tri-State Ford"
click at [290, 221] on span "Tri-State Ford" at bounding box center [377, 219] width 207 height 9
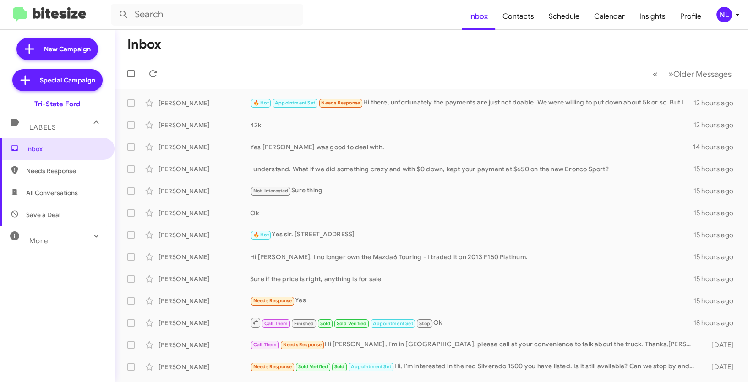
click at [718, 17] on div "NL" at bounding box center [724, 15] width 16 height 16
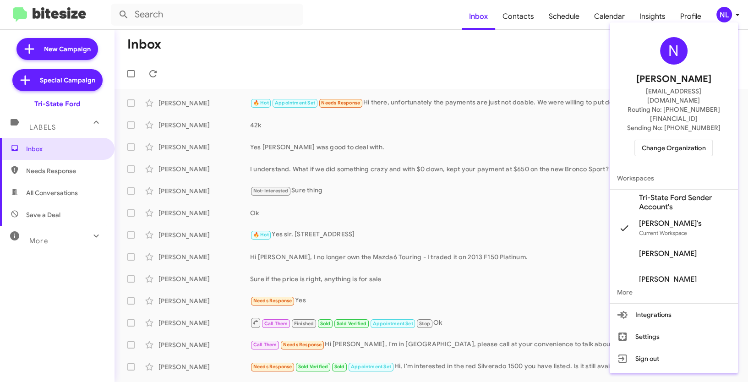
click at [646, 193] on span "Tri-State Ford Sender Account's" at bounding box center [685, 202] width 92 height 18
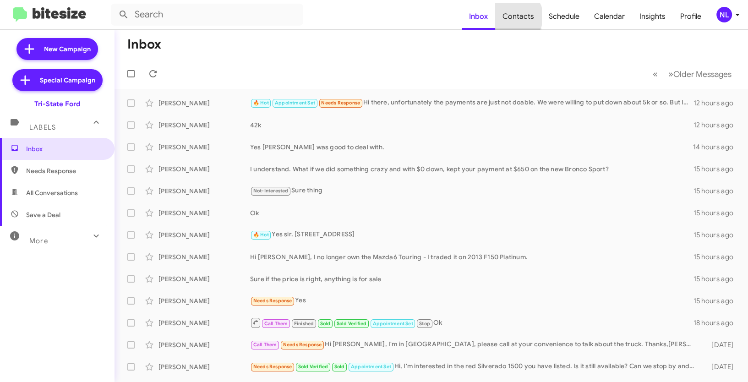
click at [518, 16] on span "Contacts" at bounding box center [518, 16] width 46 height 27
type input "in:groups"
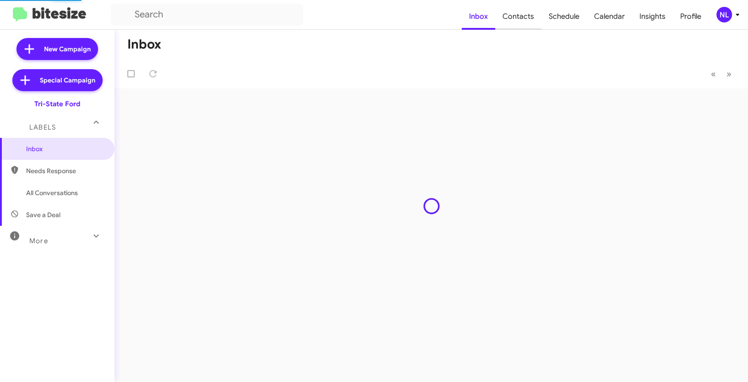
click at [517, 12] on span "Contacts" at bounding box center [518, 16] width 46 height 27
type input "in:groups"
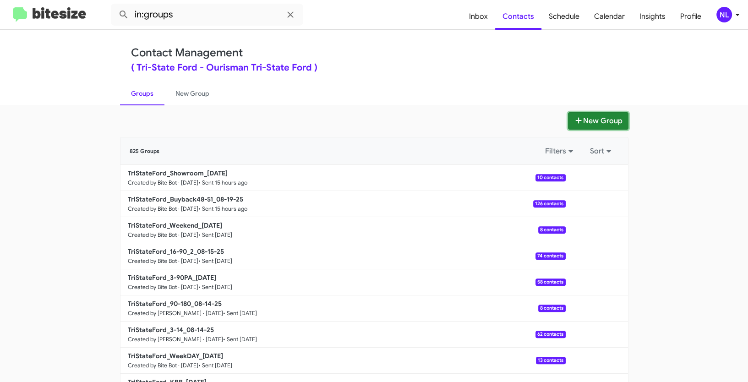
click at [600, 126] on button "New Group" at bounding box center [598, 120] width 60 height 17
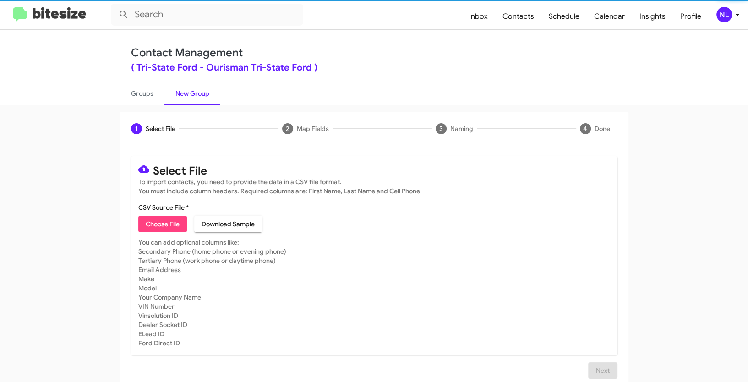
click at [158, 228] on span "Choose File" at bounding box center [163, 224] width 34 height 16
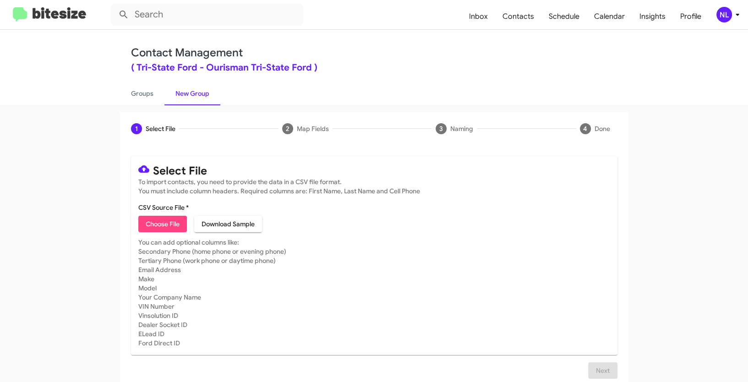
type input "Opt out - Tri-State Ford"
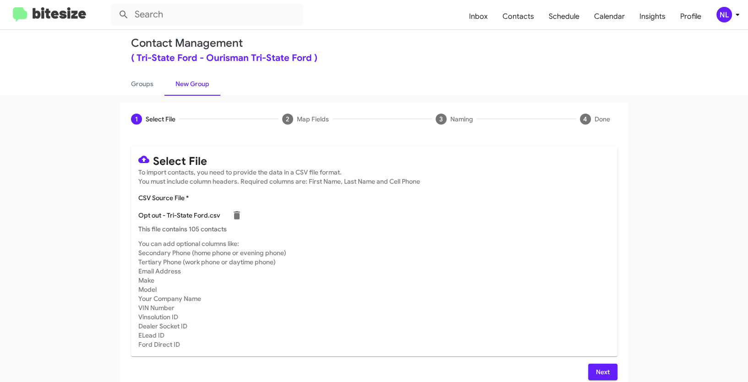
scroll to position [18, 0]
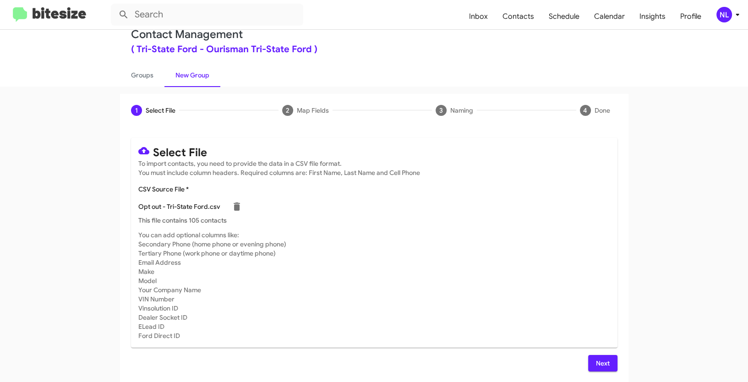
click at [596, 369] on span "Next" at bounding box center [602, 363] width 15 height 16
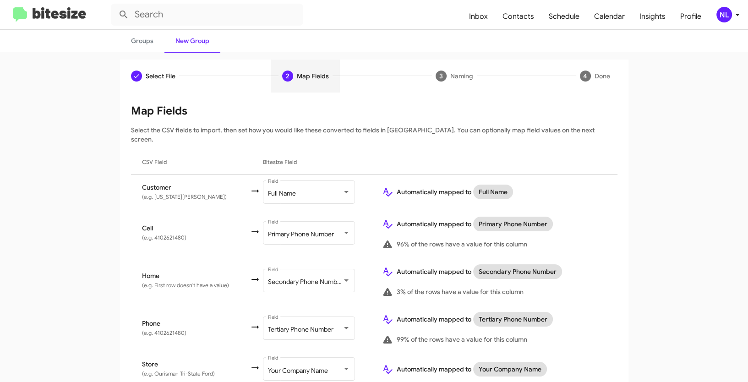
scroll to position [82, 0]
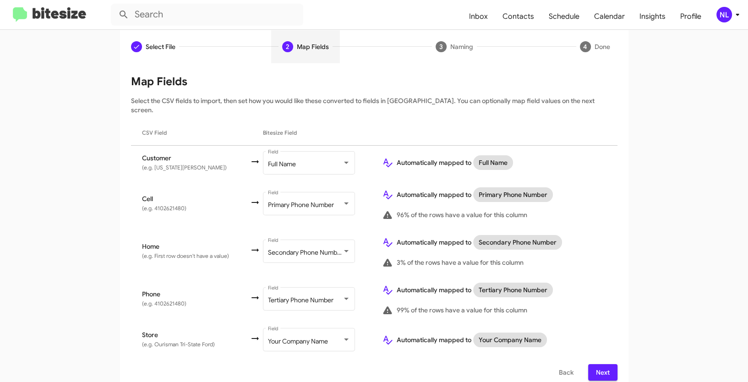
click at [598, 364] on span "Next" at bounding box center [602, 372] width 15 height 16
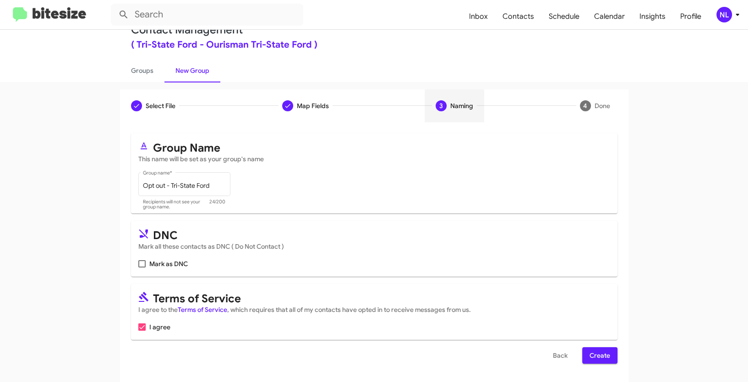
scroll to position [23, 0]
drag, startPoint x: 138, startPoint y: 265, endPoint x: 145, endPoint y: 266, distance: 6.7
click at [138, 265] on span at bounding box center [141, 263] width 7 height 7
click at [141, 267] on input "Mark as DNC" at bounding box center [141, 267] width 0 height 0
checkbox input "true"
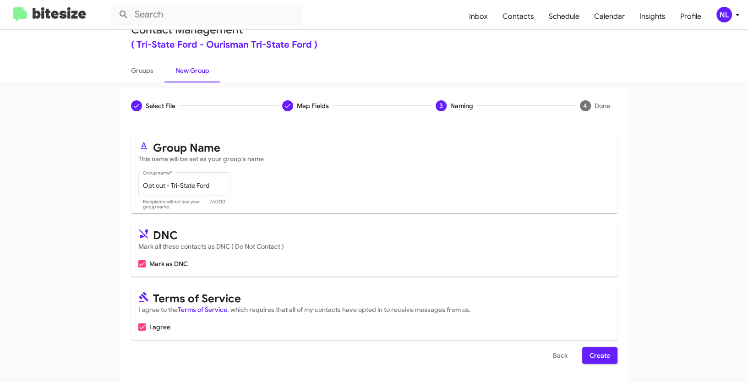
click at [591, 352] on span "Create" at bounding box center [599, 355] width 21 height 16
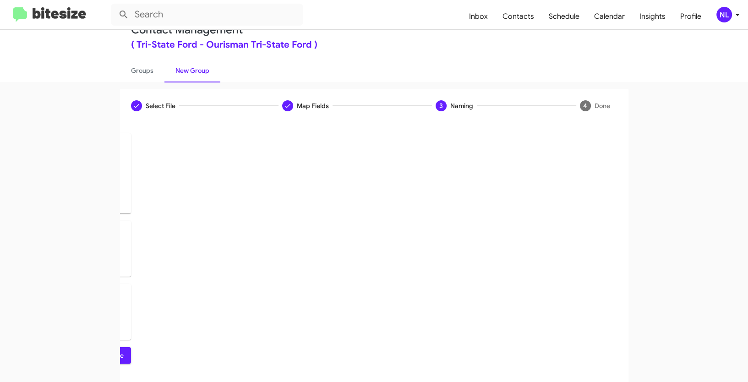
scroll to position [0, 0]
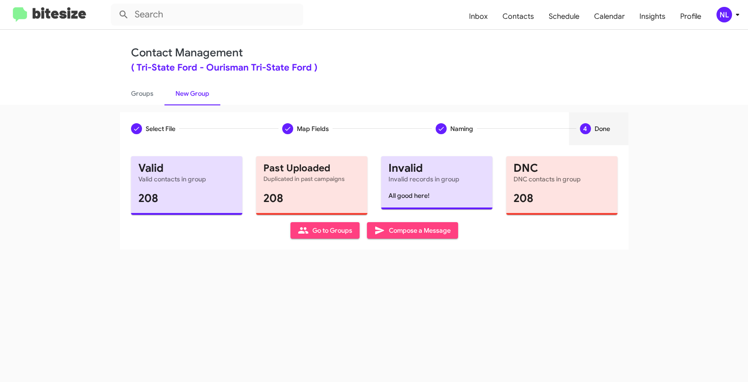
click at [319, 233] on span "Go to Groups" at bounding box center [325, 230] width 54 height 16
type input "in:groups"
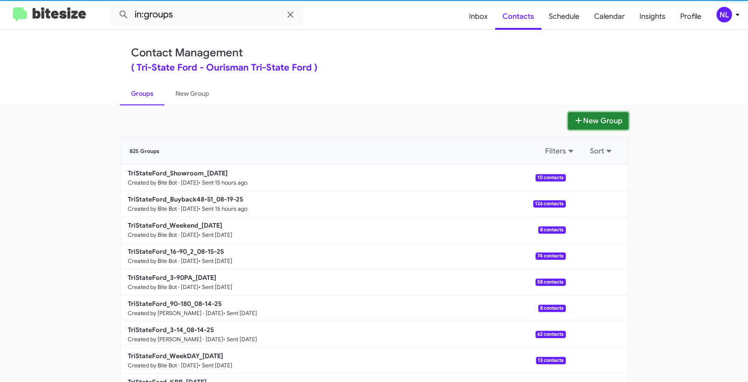
click at [596, 116] on button "New Group" at bounding box center [598, 120] width 60 height 17
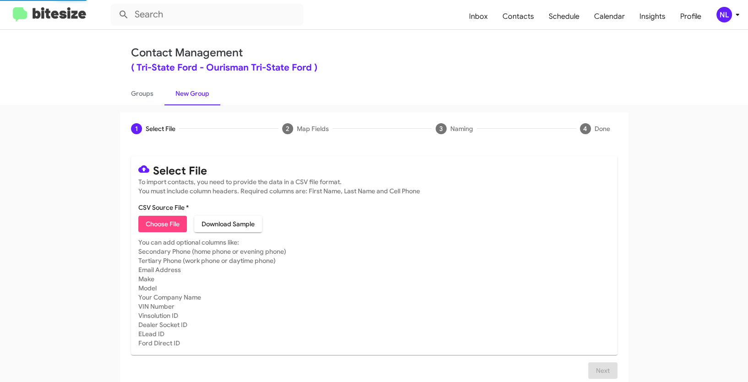
click at [162, 220] on span "Choose File" at bounding box center [163, 224] width 34 height 16
type input "TriStateFord_Back-to-School__ALL_08-20-25"
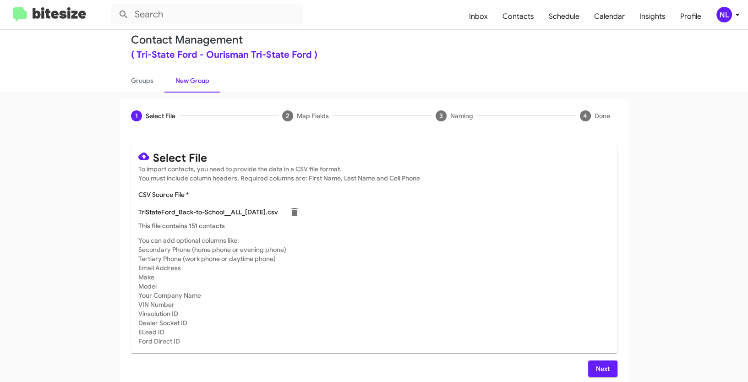
scroll to position [18, 0]
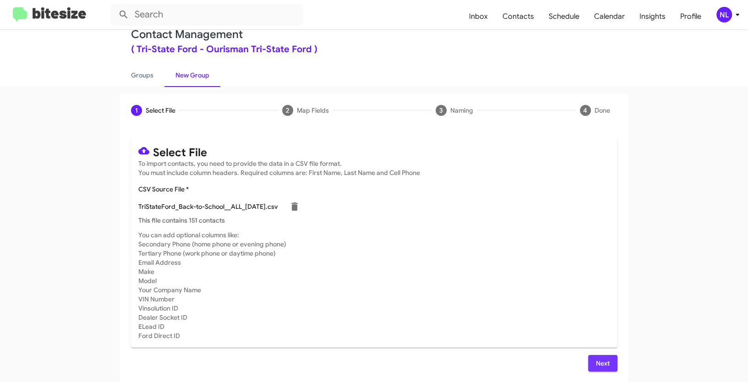
click at [597, 361] on span "Next" at bounding box center [602, 363] width 15 height 16
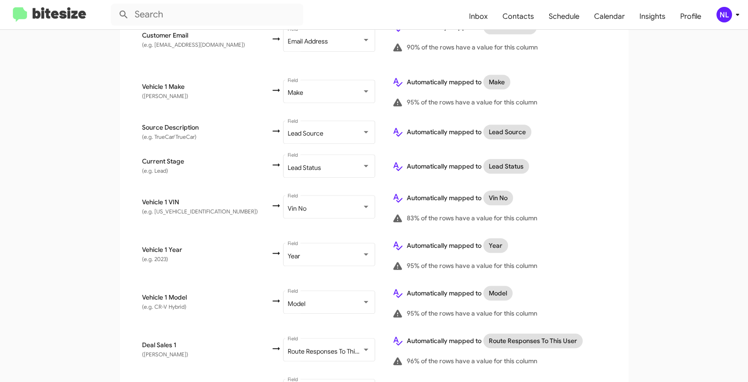
scroll to position [504, 0]
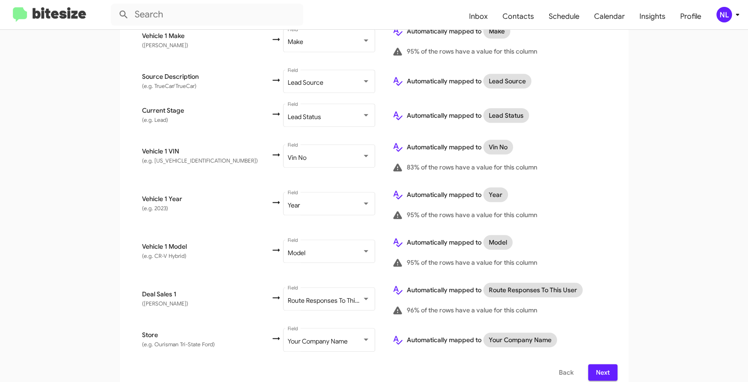
click at [611, 364] on button "Next" at bounding box center [602, 372] width 29 height 16
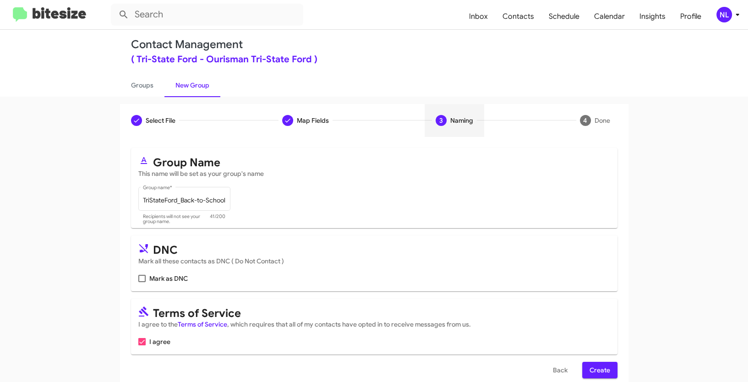
scroll to position [23, 0]
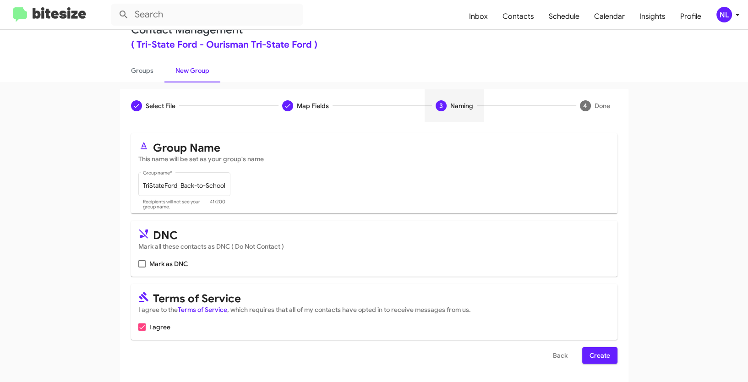
click at [603, 352] on span "Create" at bounding box center [599, 355] width 21 height 16
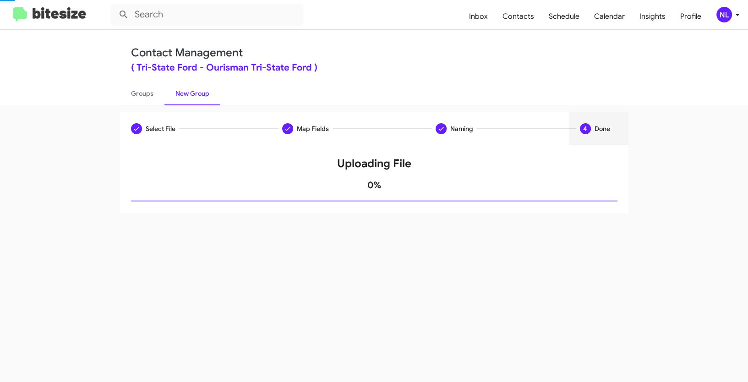
scroll to position [0, 0]
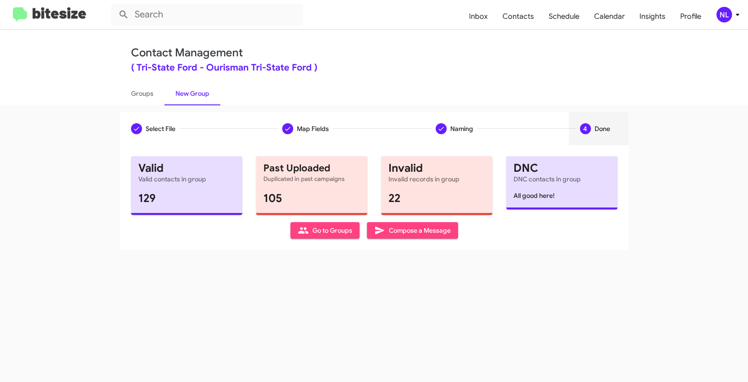
click at [340, 232] on span "Go to Groups" at bounding box center [325, 230] width 54 height 16
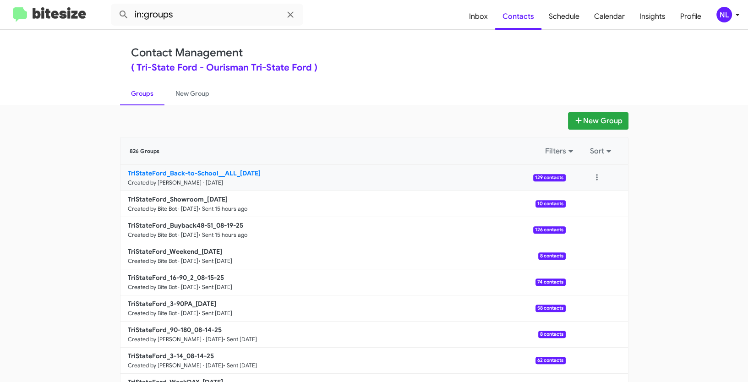
drag, startPoint x: 93, startPoint y: 171, endPoint x: 232, endPoint y: 170, distance: 139.2
click at [232, 170] on app-groups "New Group 826 Groups Filters Sort TriStateFord_Back-to-School__ALL_08-20-25 Cre…" at bounding box center [374, 281] width 748 height 338
copy div "Filters Sort TriStateFord_Back-to-School__ALL"
click at [195, 11] on input "in:groups" at bounding box center [207, 15] width 192 height 22
paste input "TriStateFord_Back-to-School__ALL"
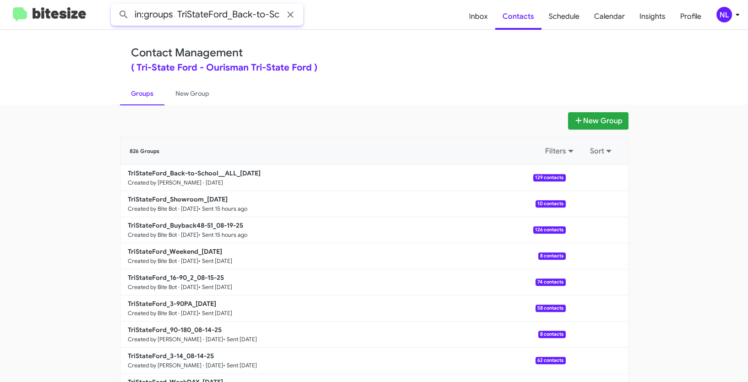
scroll to position [0, 40]
type input "in:groups TriStateFord_Back-to-School__ALL"
click at [114, 5] on button at bounding box center [123, 14] width 18 height 18
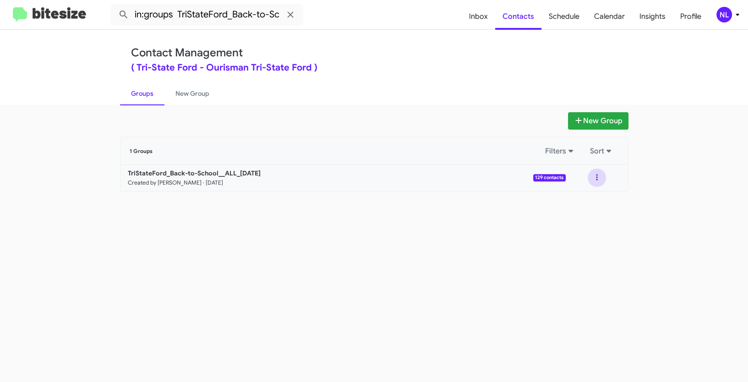
click at [590, 177] on button at bounding box center [596, 177] width 18 height 18
click at [578, 205] on button "View contacts" at bounding box center [568, 202] width 73 height 22
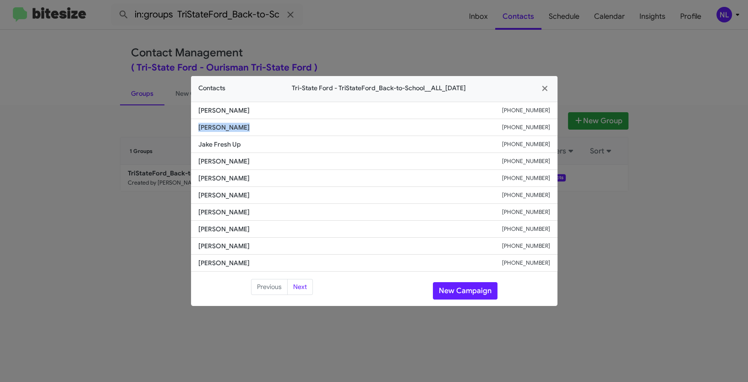
drag, startPoint x: 194, startPoint y: 125, endPoint x: 270, endPoint y: 127, distance: 76.0
click at [270, 127] on li "Bob Gochneaur +14433500082" at bounding box center [374, 127] width 366 height 17
copy span "Bob Gochneaur"
drag, startPoint x: 465, startPoint y: 291, endPoint x: 475, endPoint y: 297, distance: 11.1
click at [465, 291] on button "New Campaign" at bounding box center [465, 290] width 65 height 17
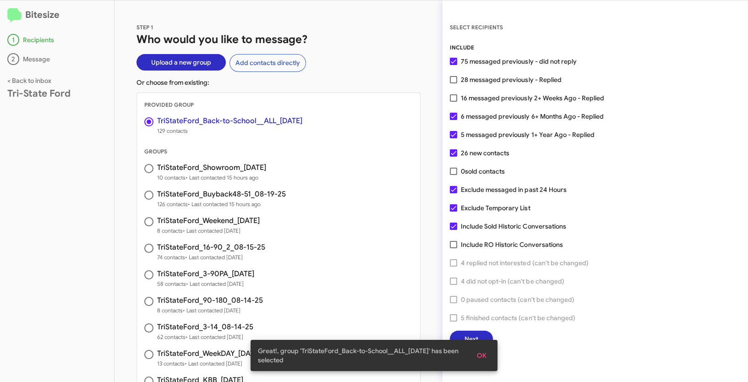
click at [483, 352] on span "OK" at bounding box center [482, 355] width 10 height 16
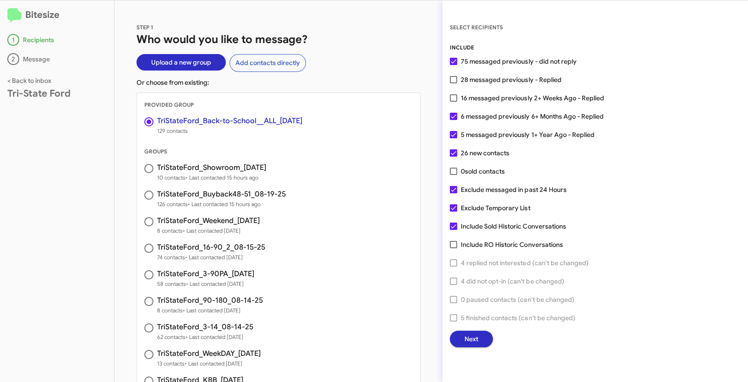
click at [450, 79] on span at bounding box center [453, 79] width 7 height 7
click at [453, 83] on input "28 messaged previously - Replied" at bounding box center [453, 83] width 0 height 0
checkbox input "true"
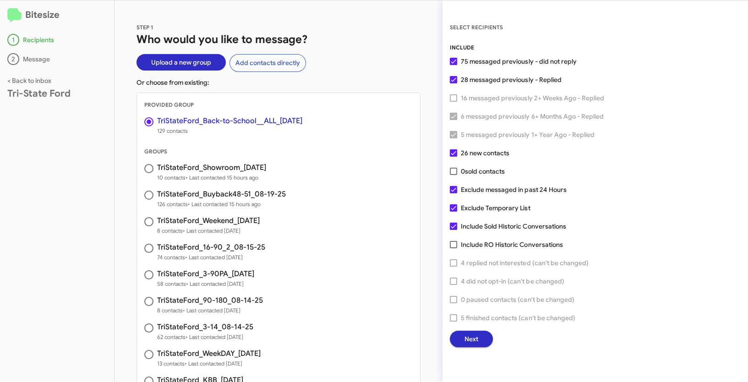
click at [470, 342] on span "Next" at bounding box center [471, 339] width 14 height 16
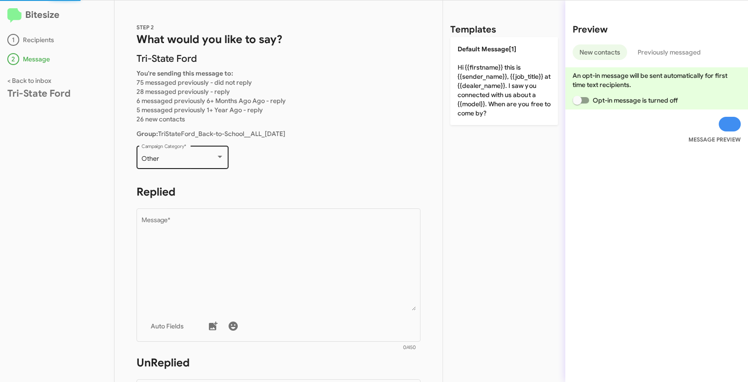
click at [213, 157] on div "Other" at bounding box center [178, 158] width 74 height 7
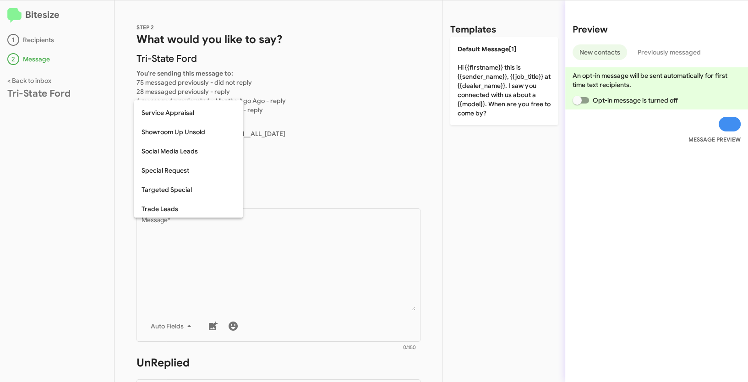
scroll to position [342, 0]
click at [178, 150] on span "Special Request" at bounding box center [188, 151] width 94 height 19
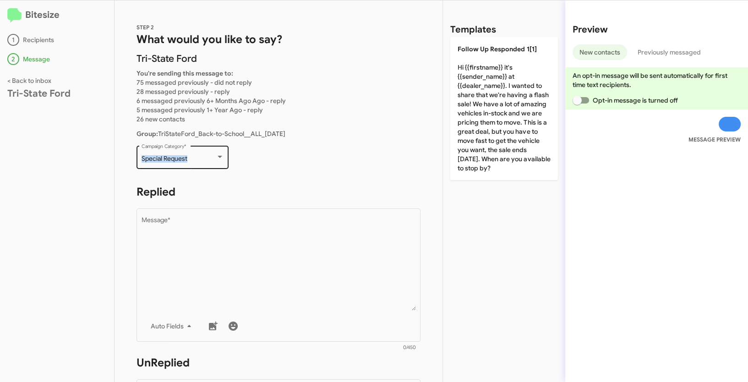
drag, startPoint x: 138, startPoint y: 159, endPoint x: 197, endPoint y: 160, distance: 59.1
click at [197, 160] on div "Special Request Campaign Category *" at bounding box center [182, 156] width 92 height 25
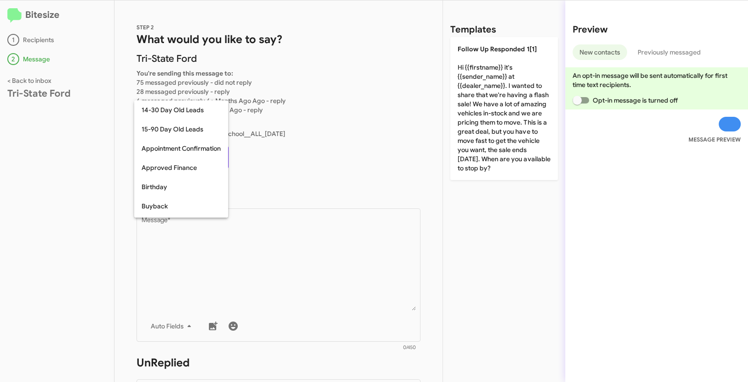
scroll to position [335, 0]
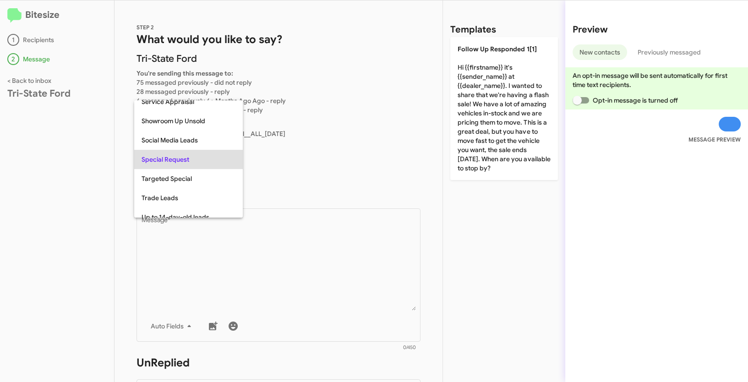
click at [290, 180] on div at bounding box center [374, 191] width 748 height 382
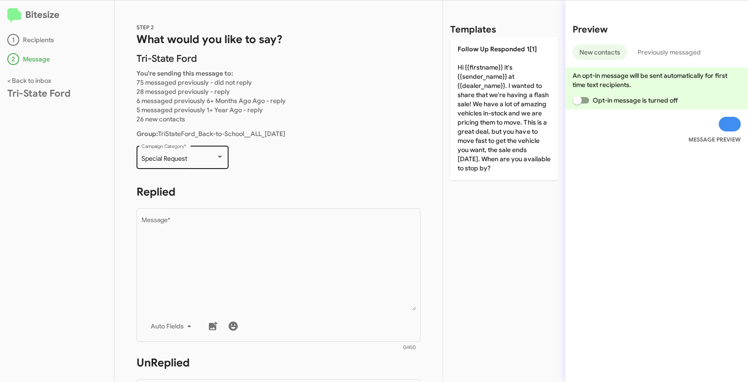
click at [217, 160] on div "Special Request" at bounding box center [182, 158] width 82 height 7
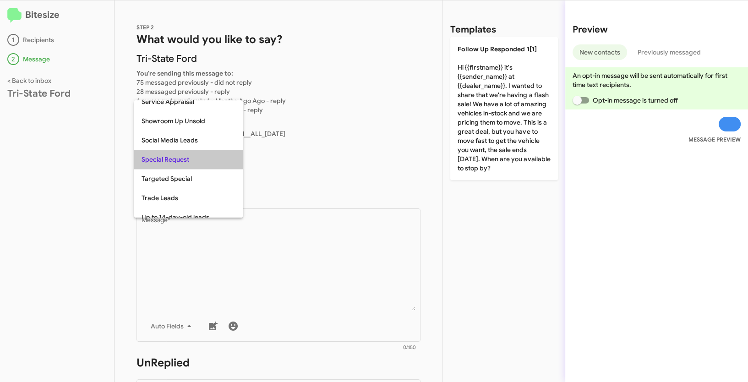
click at [217, 160] on span "Special Request" at bounding box center [188, 159] width 94 height 19
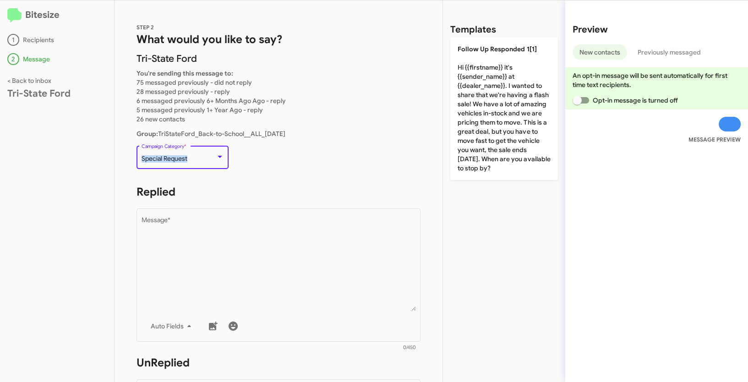
drag, startPoint x: 142, startPoint y: 159, endPoint x: 190, endPoint y: 159, distance: 47.6
click at [190, 159] on div "Special Request" at bounding box center [178, 158] width 74 height 7
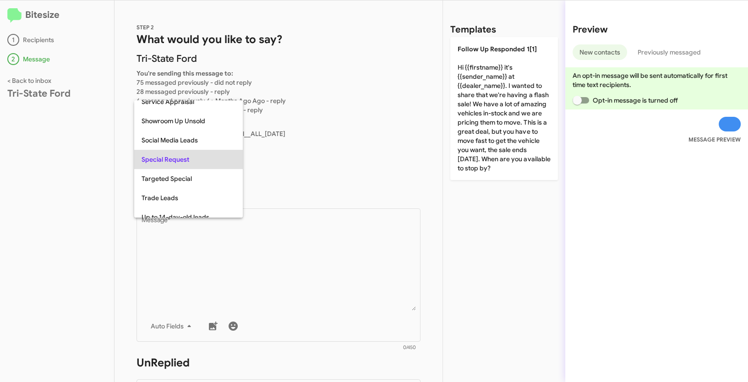
copy span "Special Request"
click at [72, 163] on div at bounding box center [374, 191] width 748 height 382
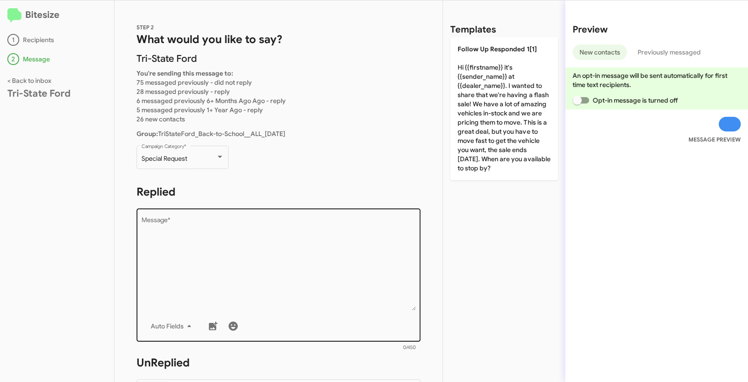
click at [185, 252] on textarea "Message *" at bounding box center [278, 263] width 274 height 93
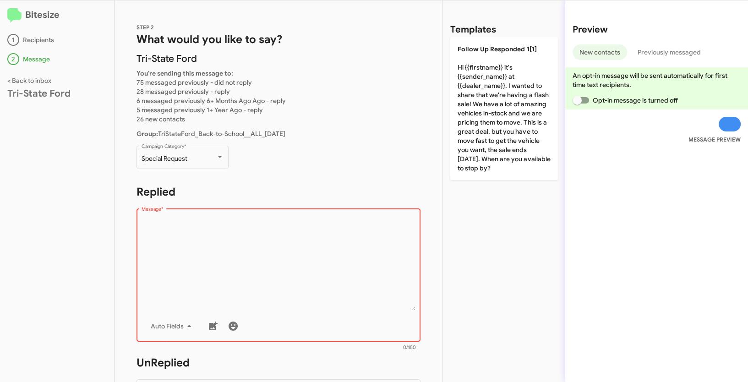
click at [281, 277] on textarea "Message *" at bounding box center [278, 263] width 274 height 93
paste textarea ""Hi {{firstname}} it's {{sender_name}} at {{dealer_name}}. We're excited to ann…"
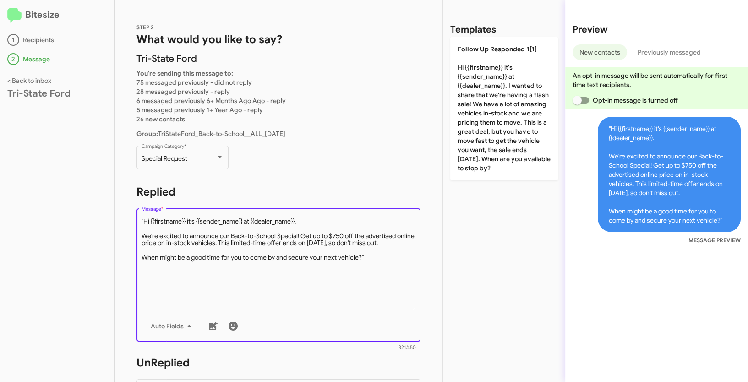
click at [145, 220] on textarea "Message *" at bounding box center [278, 263] width 274 height 93
click at [385, 258] on textarea "Message *" at bounding box center [278, 263] width 274 height 93
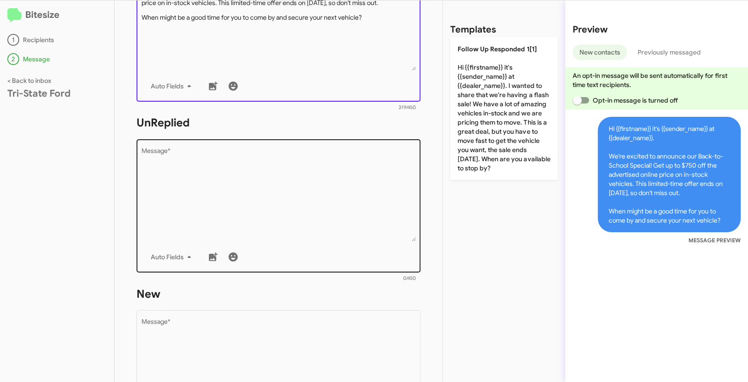
type textarea "Hi {{firstname}} it's {{sender_name}} at {{dealer_name}}. We're excited to anno…"
click at [301, 188] on textarea "Message *" at bounding box center [278, 194] width 274 height 93
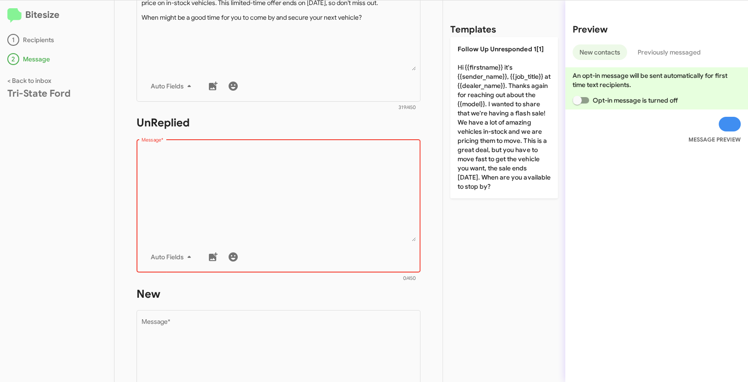
click at [243, 189] on textarea "Message *" at bounding box center [278, 194] width 274 height 93
paste textarea ""Hi {{firstname}} it's {{sender_name}}, {{job_title}} at {{dealer_name}}. Thank…"
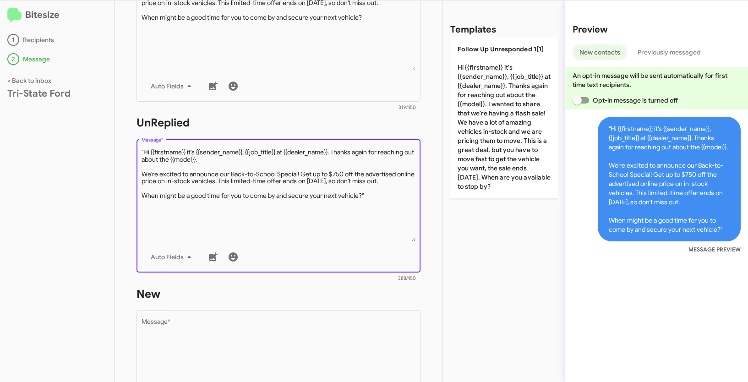
click at [145, 150] on textarea "Message *" at bounding box center [278, 194] width 274 height 93
click at [378, 196] on textarea "Message *" at bounding box center [278, 194] width 274 height 93
type textarea "Hi {{firstname}} it's {{sender_name}}, {{job_title}} at {{dealer_name}}. Thanks…"
click at [272, 338] on textarea "Message *" at bounding box center [278, 365] width 274 height 93
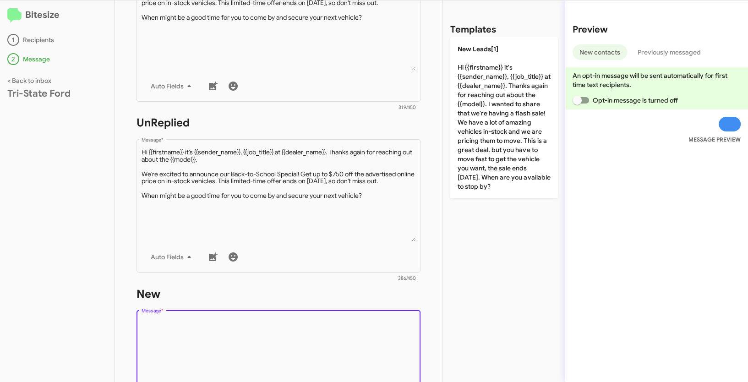
paste textarea ""Hi {{firstname}} it's {{sender_name}}, {{job_title}} at {{dealer_name}}. Thank…"
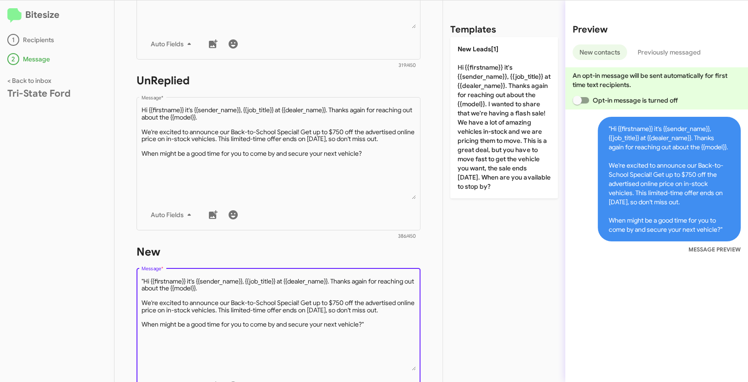
scroll to position [318, 0]
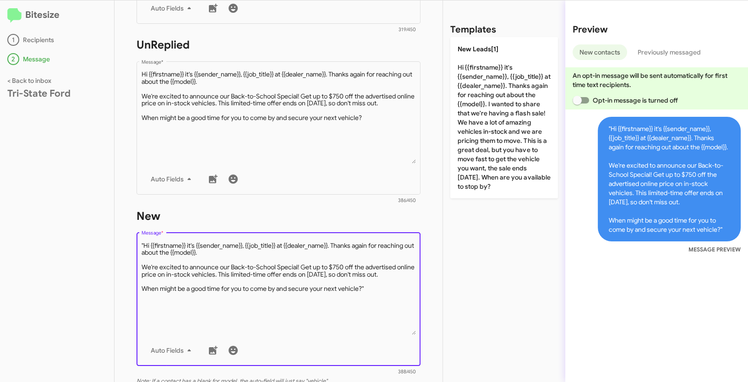
click at [144, 246] on textarea "Message *" at bounding box center [278, 287] width 274 height 93
click at [375, 288] on textarea "Message *" at bounding box center [278, 287] width 274 height 93
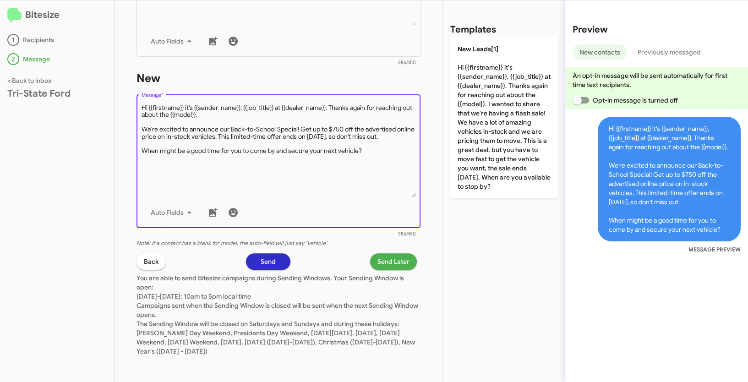
scroll to position [456, 0]
type textarea "Hi {{firstname}} it's {{sender_name}}, {{job_title}} at {{dealer_name}}. Thanks…"
click at [385, 249] on div "STEP 2 What would you like to say? Tri-State Ford You're sending this message t…" at bounding box center [278, 190] width 328 height 381
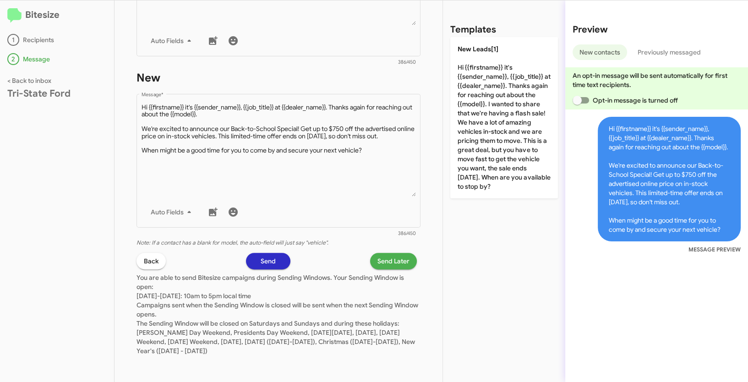
click at [385, 264] on span "Send Later" at bounding box center [393, 261] width 32 height 16
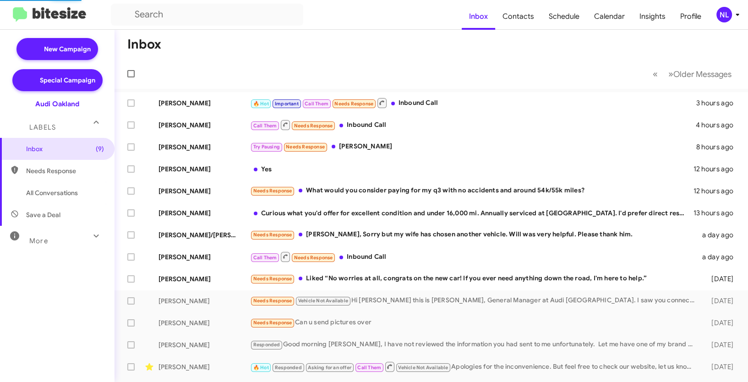
click at [723, 14] on div "NL" at bounding box center [724, 15] width 16 height 16
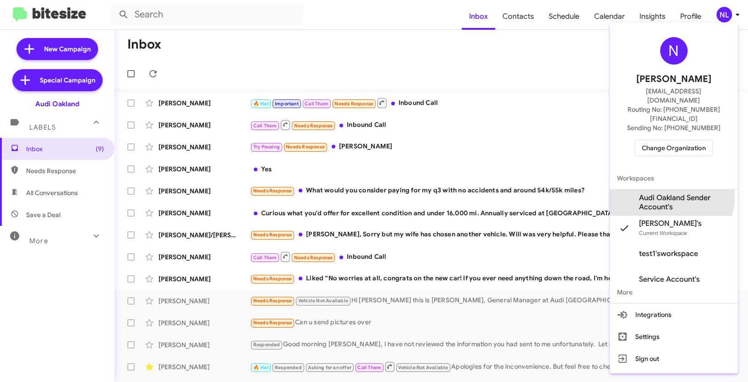
click at [661, 193] on span "Audi Oakland Sender Account's" at bounding box center [685, 202] width 92 height 18
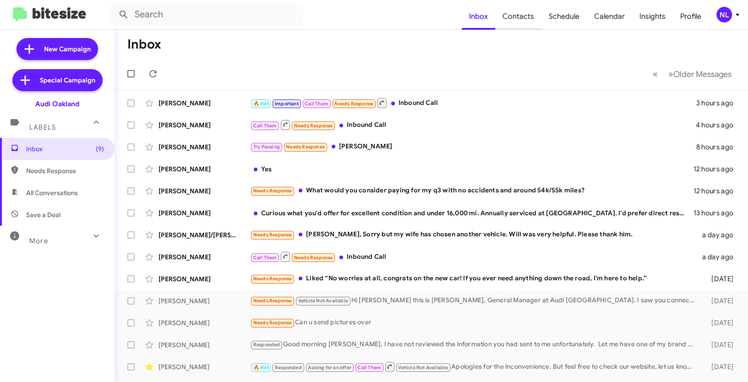
click at [527, 14] on span "Contacts" at bounding box center [518, 16] width 46 height 27
type input "in:groups"
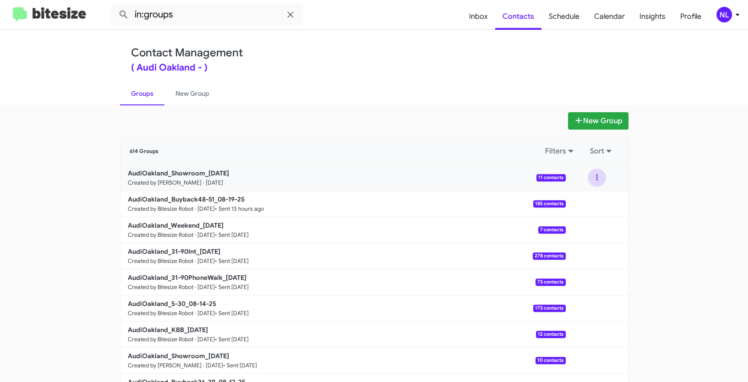
click at [597, 170] on button at bounding box center [596, 177] width 18 height 18
click at [588, 201] on button "View contacts" at bounding box center [568, 202] width 73 height 22
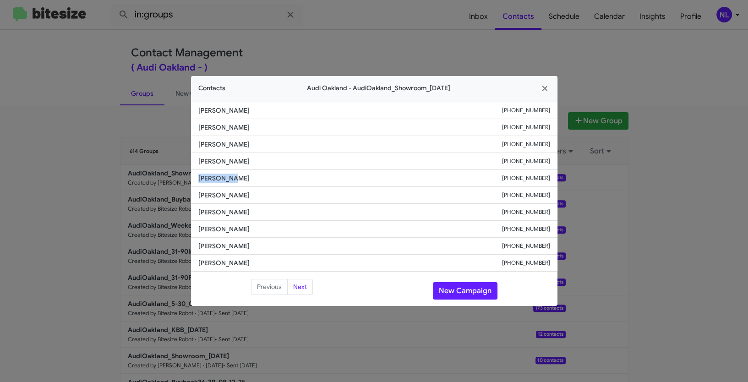
drag, startPoint x: 198, startPoint y: 176, endPoint x: 269, endPoint y: 180, distance: 70.7
click at [269, 180] on span "[PERSON_NAME]" at bounding box center [350, 178] width 304 height 9
copy span "[PERSON_NAME]"
click at [544, 87] on icon "button" at bounding box center [544, 88] width 11 height 8
